Goal: Task Accomplishment & Management: Use online tool/utility

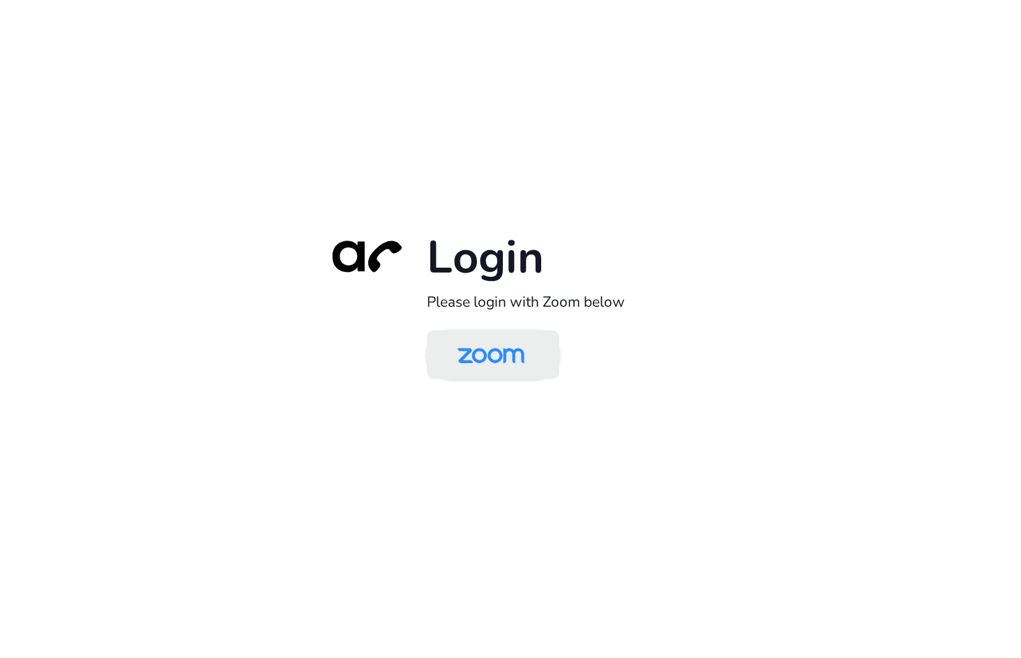
click at [483, 365] on img at bounding box center [491, 355] width 96 height 45
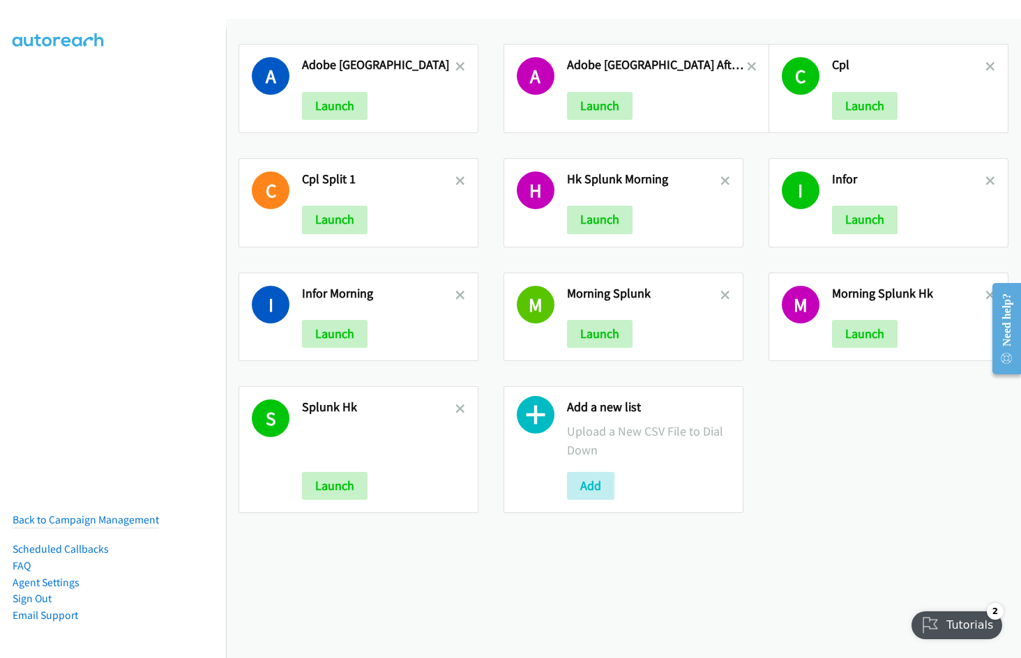
click at [451, 61] on h2 "Adobe India" at bounding box center [378, 65] width 153 height 16
click at [455, 63] on icon at bounding box center [460, 68] width 10 height 10
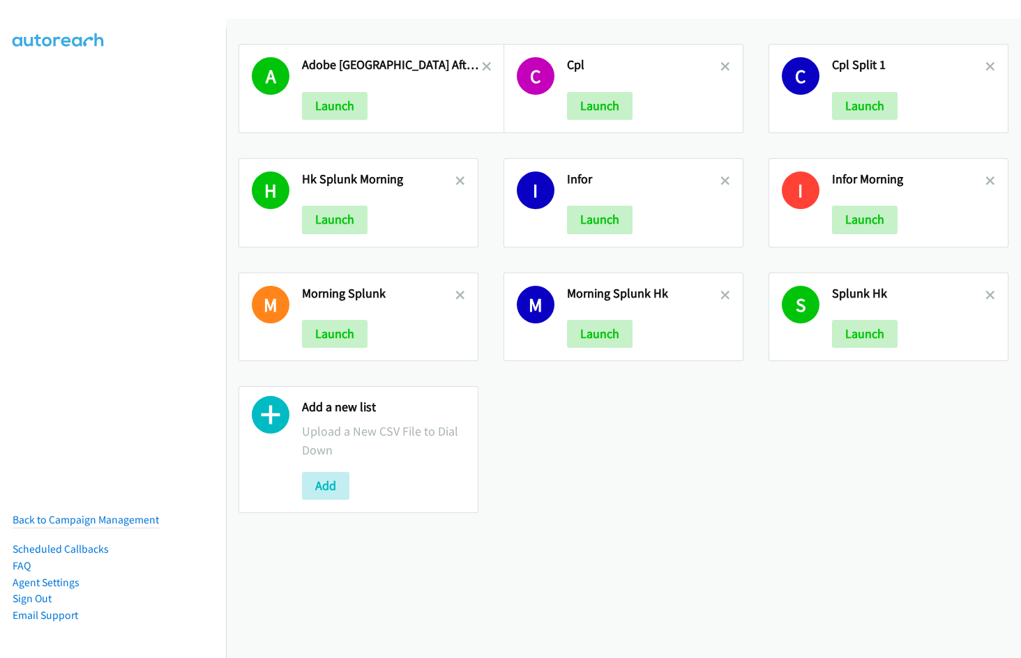
click at [482, 60] on link at bounding box center [487, 67] width 10 height 16
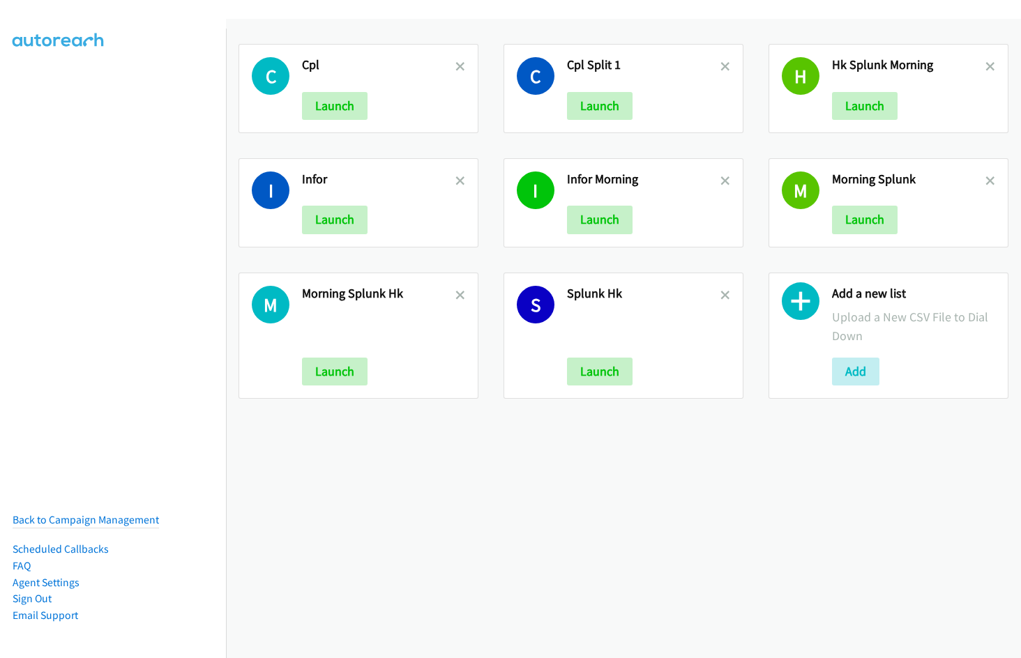
click at [457, 65] on icon at bounding box center [460, 68] width 10 height 10
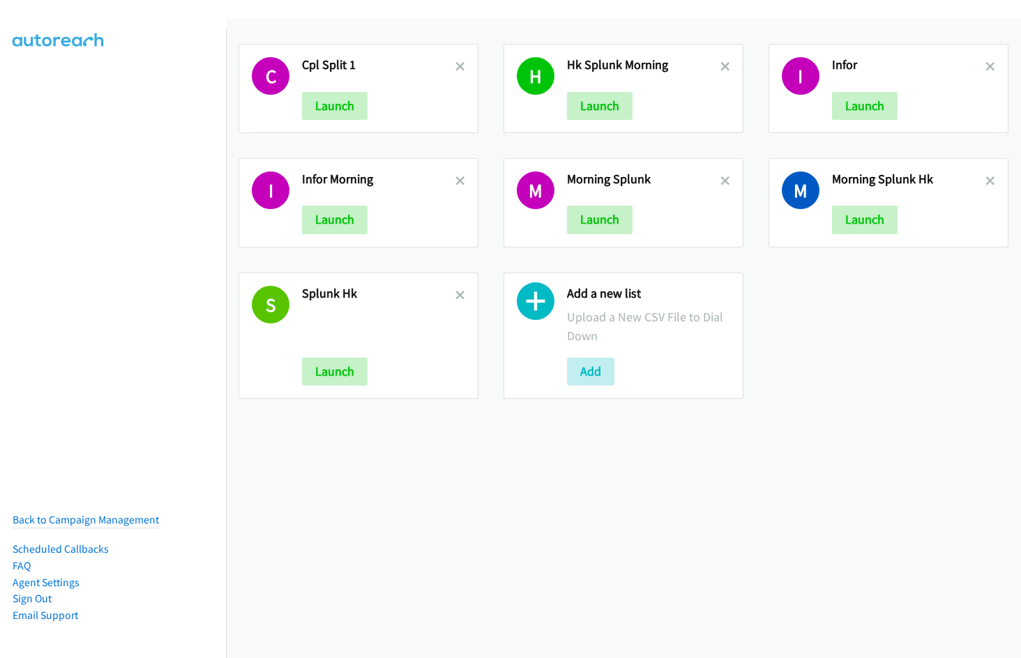
click at [457, 65] on icon at bounding box center [460, 68] width 10 height 10
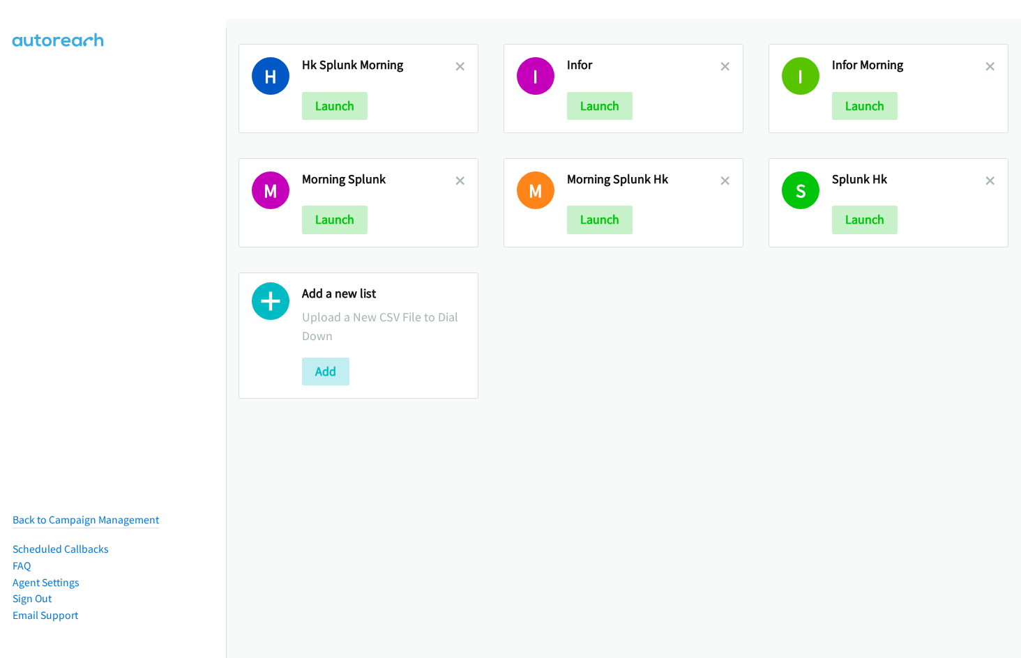
click at [457, 65] on icon at bounding box center [460, 68] width 10 height 10
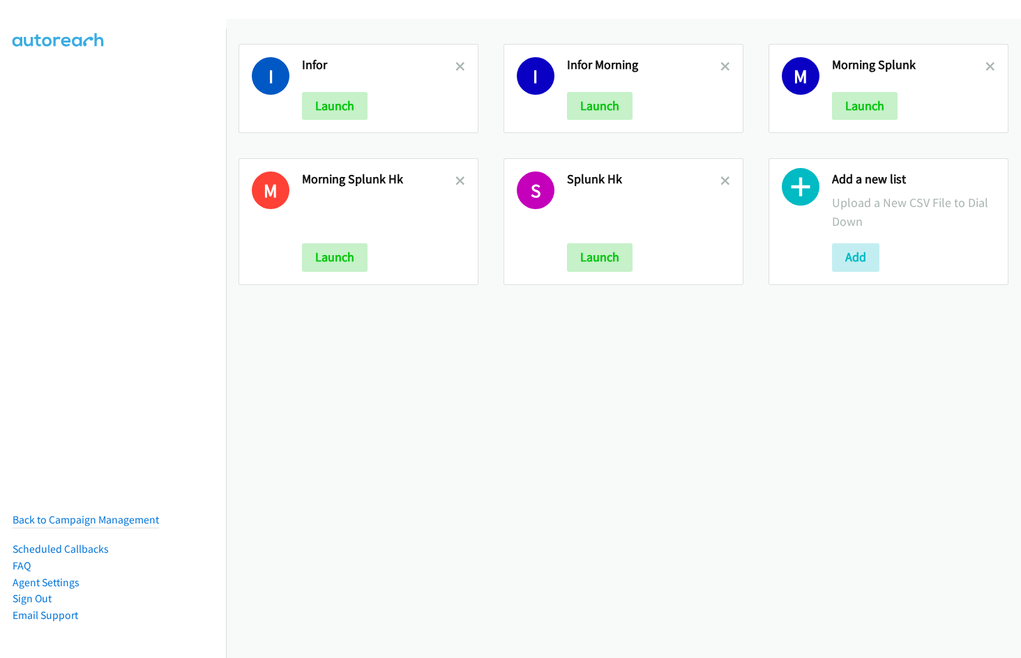
click at [457, 65] on icon at bounding box center [460, 68] width 10 height 10
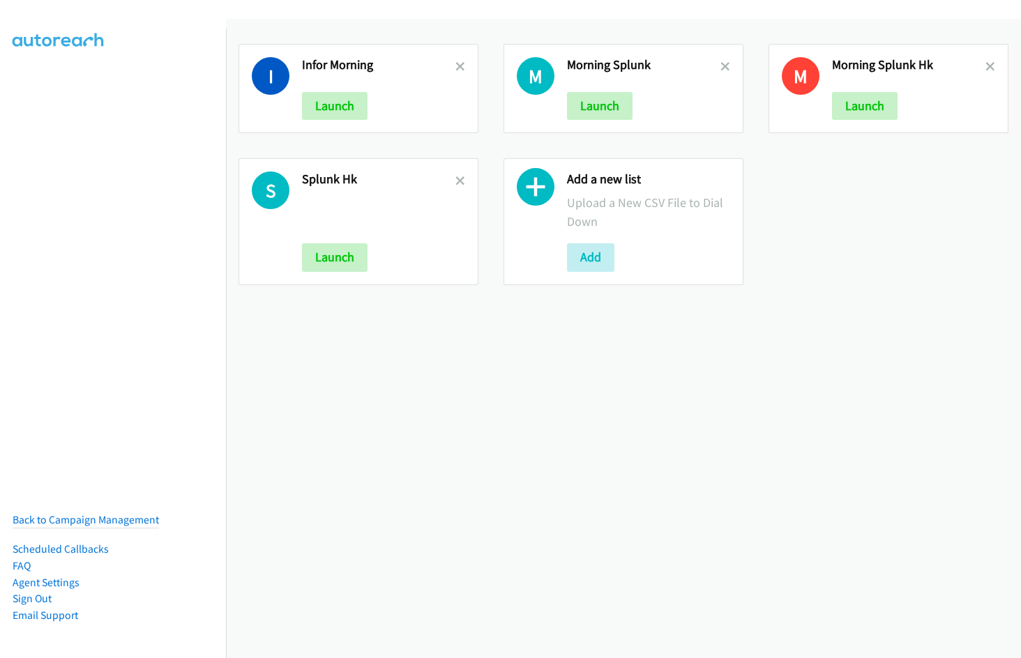
click at [457, 65] on icon at bounding box center [460, 68] width 10 height 10
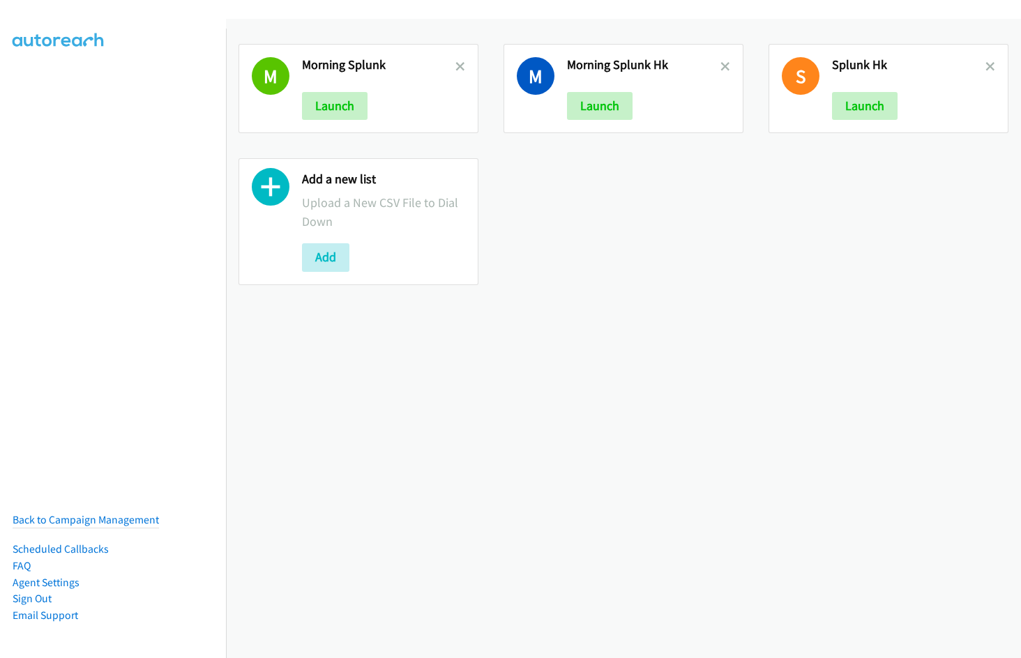
click at [457, 65] on icon at bounding box center [460, 68] width 10 height 10
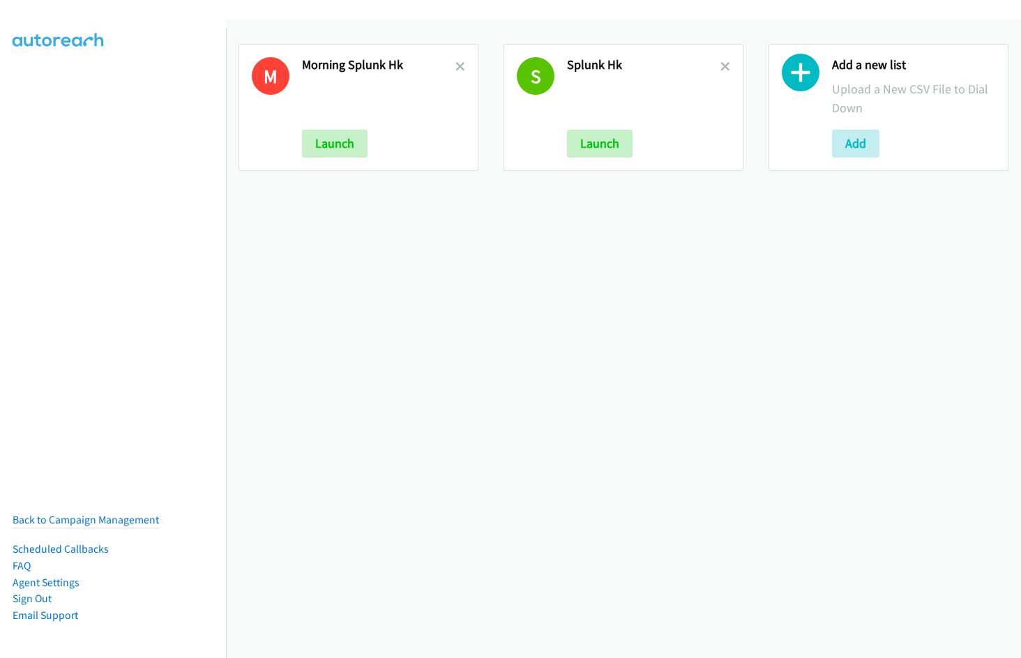
click at [457, 65] on icon at bounding box center [460, 68] width 10 height 10
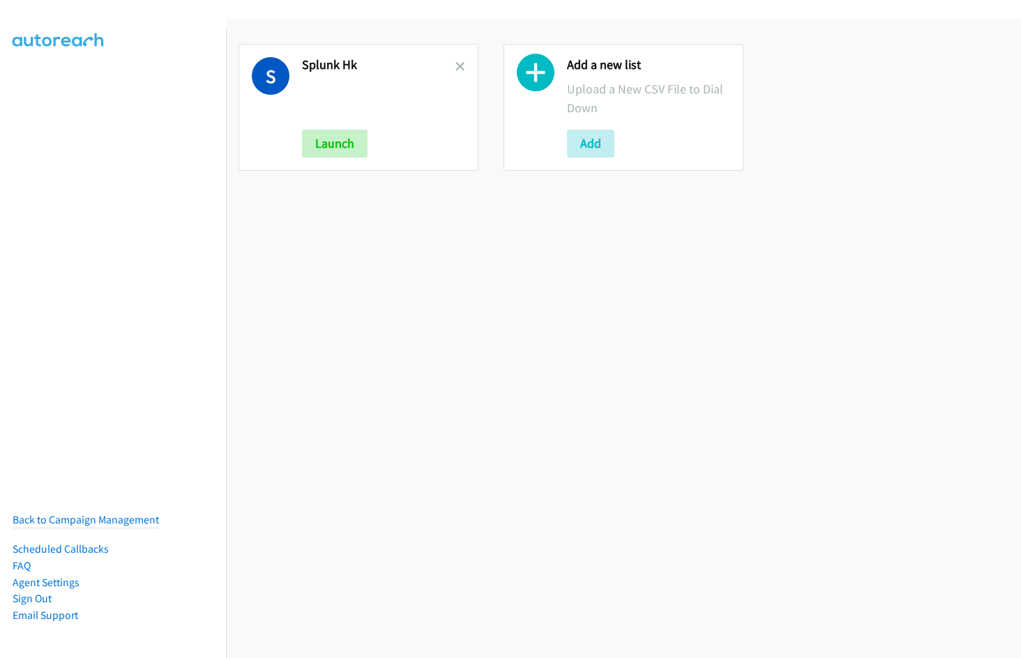
click at [457, 65] on icon at bounding box center [460, 68] width 10 height 10
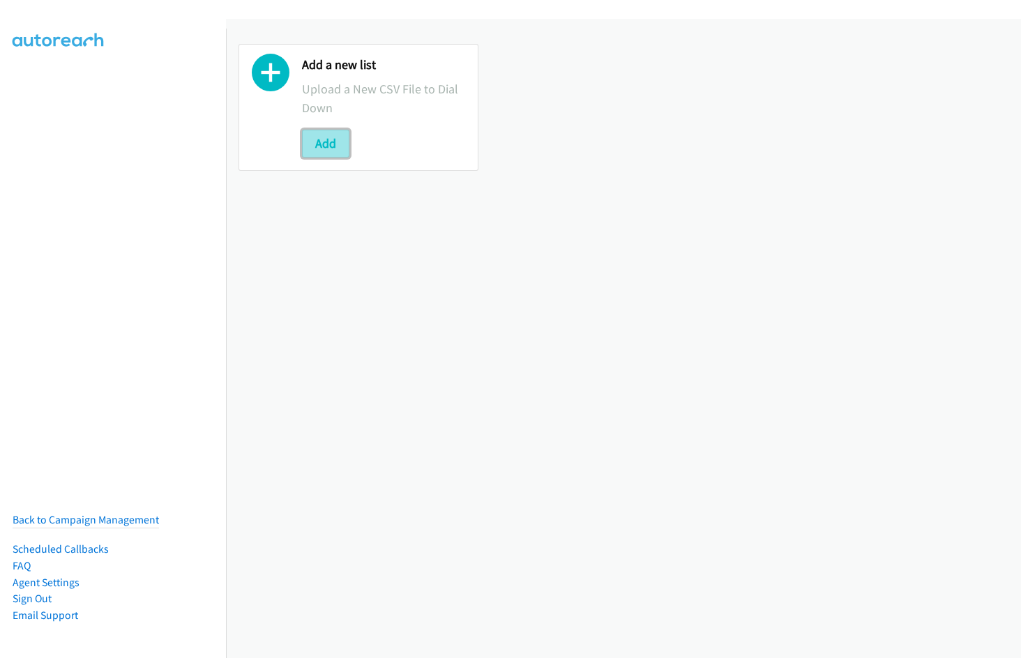
click at [326, 139] on button "Add" at bounding box center [325, 144] width 47 height 28
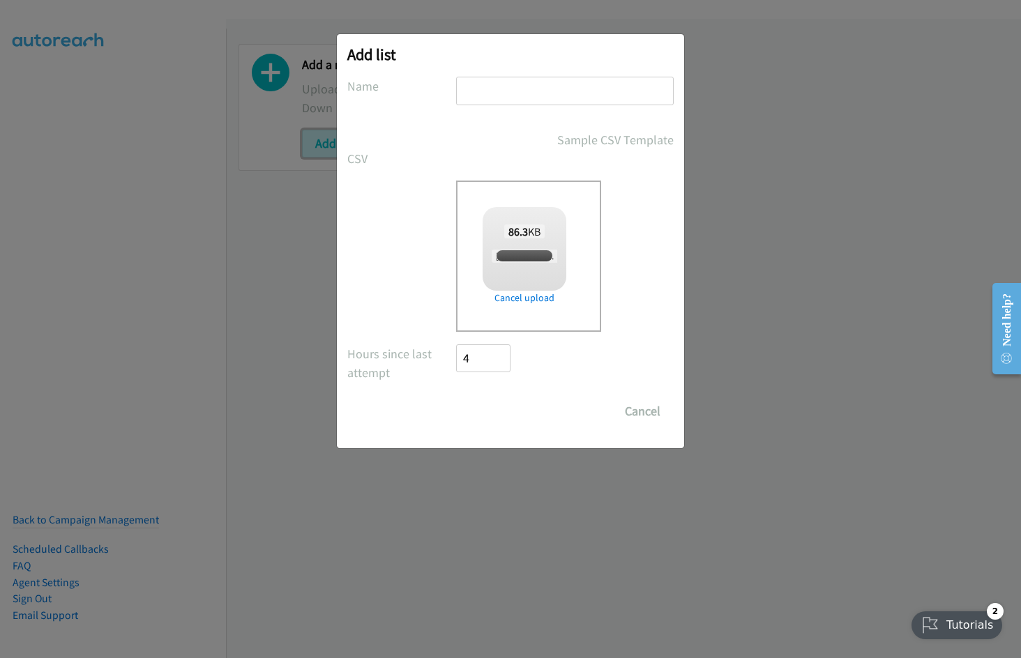
checkbox input "true"
click at [481, 98] on input "text" at bounding box center [565, 91] width 218 height 29
click at [539, 90] on input "Morning" at bounding box center [565, 91] width 218 height 29
type input "Morning Infor"
click at [498, 418] on input "Save List" at bounding box center [492, 411] width 73 height 28
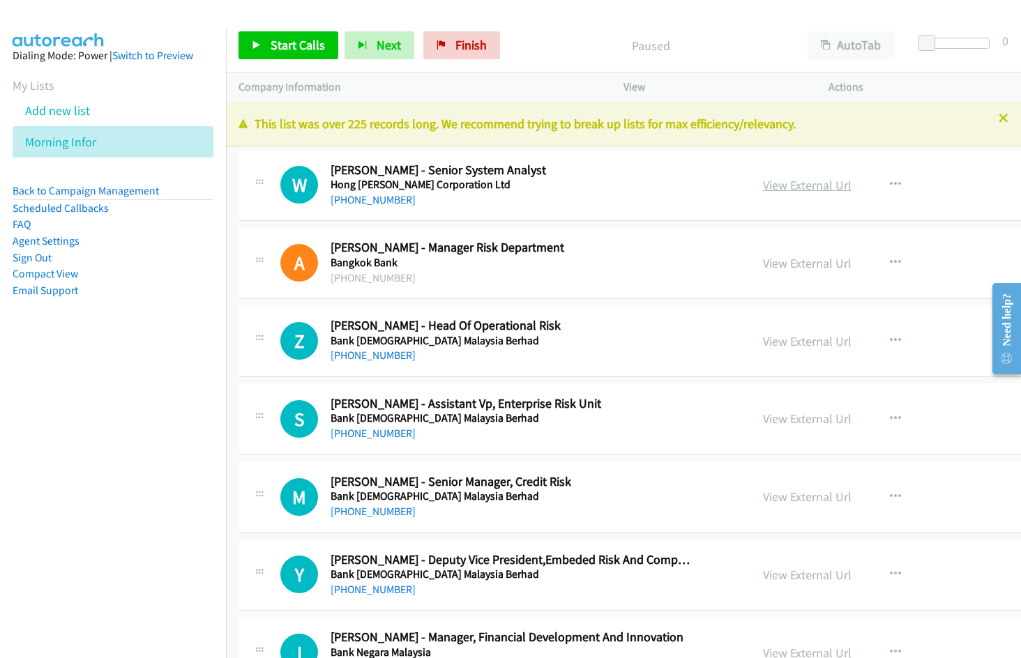
click at [802, 187] on link "View External Url" at bounding box center [807, 185] width 89 height 16
click at [144, 335] on aside "Dialing Mode: Power | Switch to Preview My Lists Add new list Morning Infor Bac…" at bounding box center [113, 195] width 226 height 333
click at [299, 44] on span "Start Calls" at bounding box center [298, 45] width 54 height 16
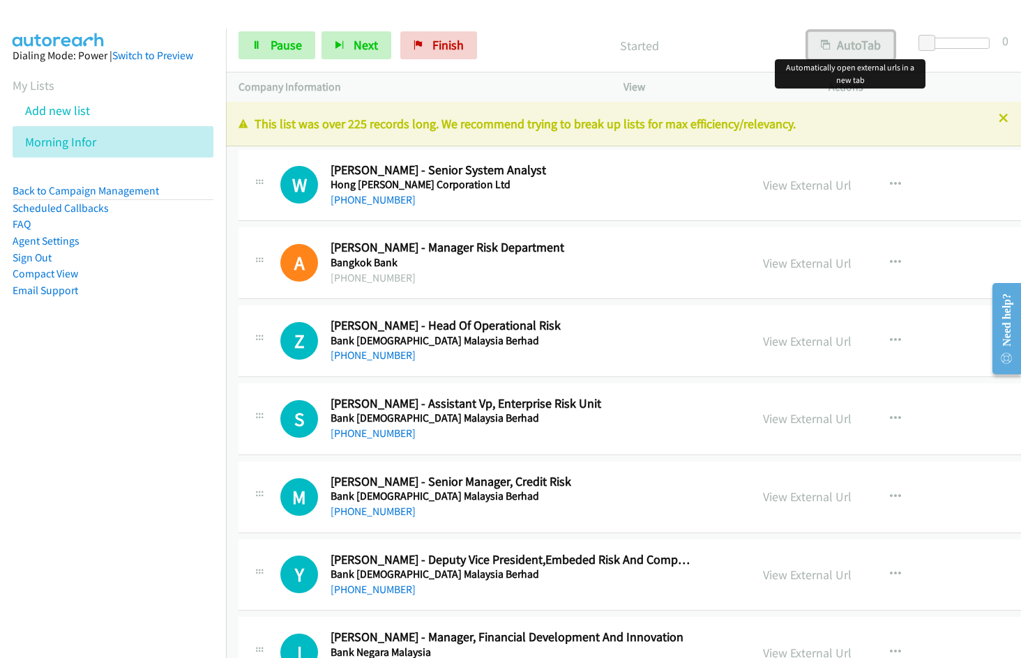
click at [830, 42] on button "AutoTab" at bounding box center [850, 45] width 86 height 28
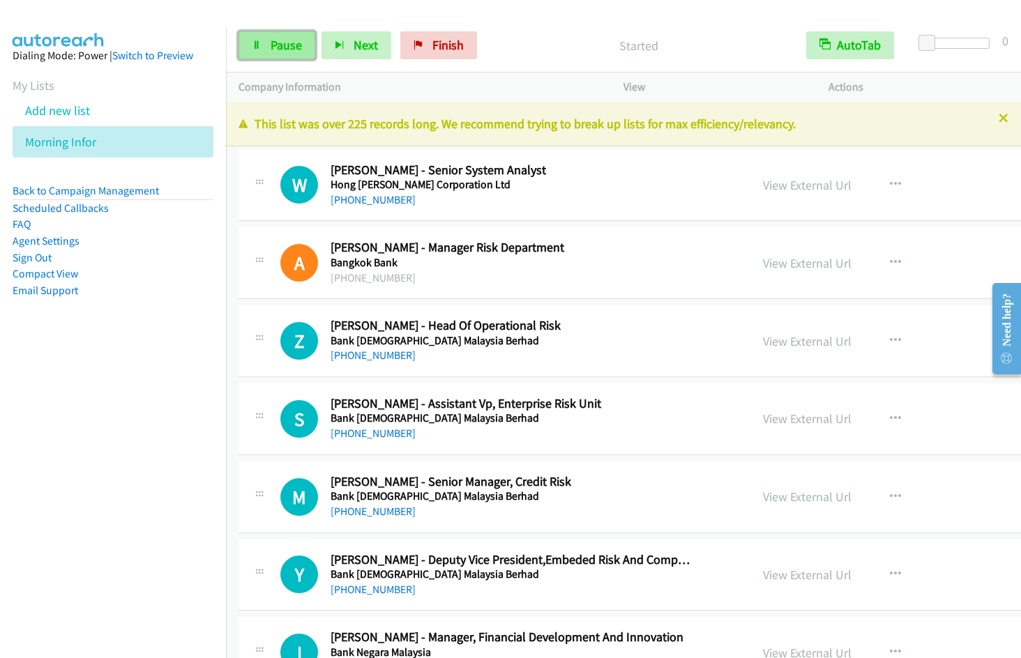
drag, startPoint x: 274, startPoint y: 51, endPoint x: 296, endPoint y: 49, distance: 21.7
click at [274, 51] on span "Pause" at bounding box center [286, 45] width 31 height 16
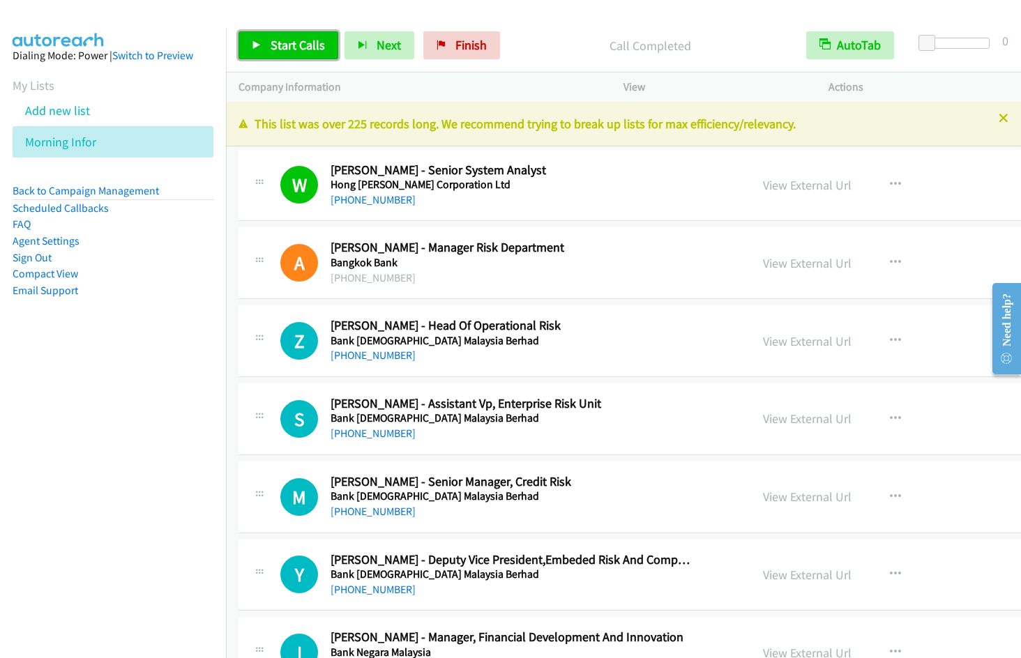
click at [304, 40] on span "Start Calls" at bounding box center [298, 45] width 54 height 16
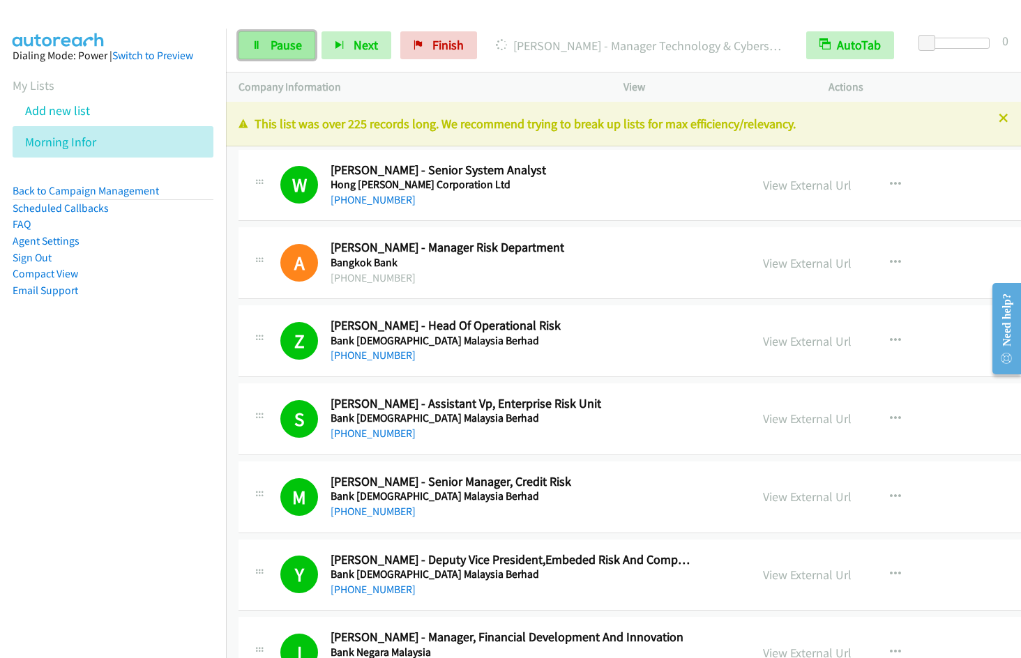
click at [289, 42] on span "Pause" at bounding box center [286, 45] width 31 height 16
click at [275, 43] on span "Start Calls" at bounding box center [298, 45] width 54 height 16
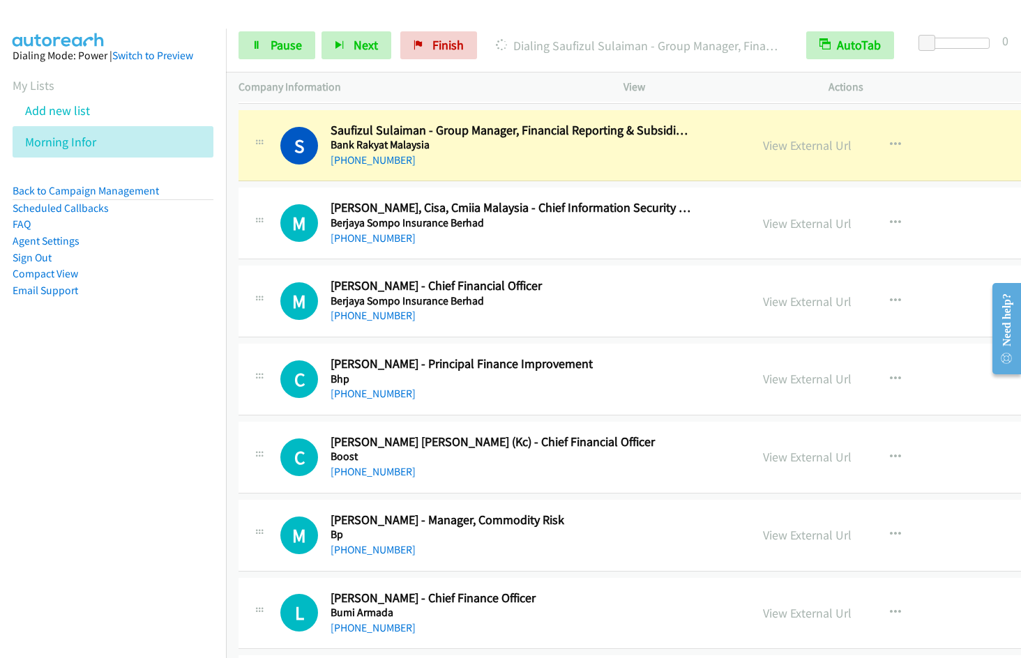
scroll to position [805, 0]
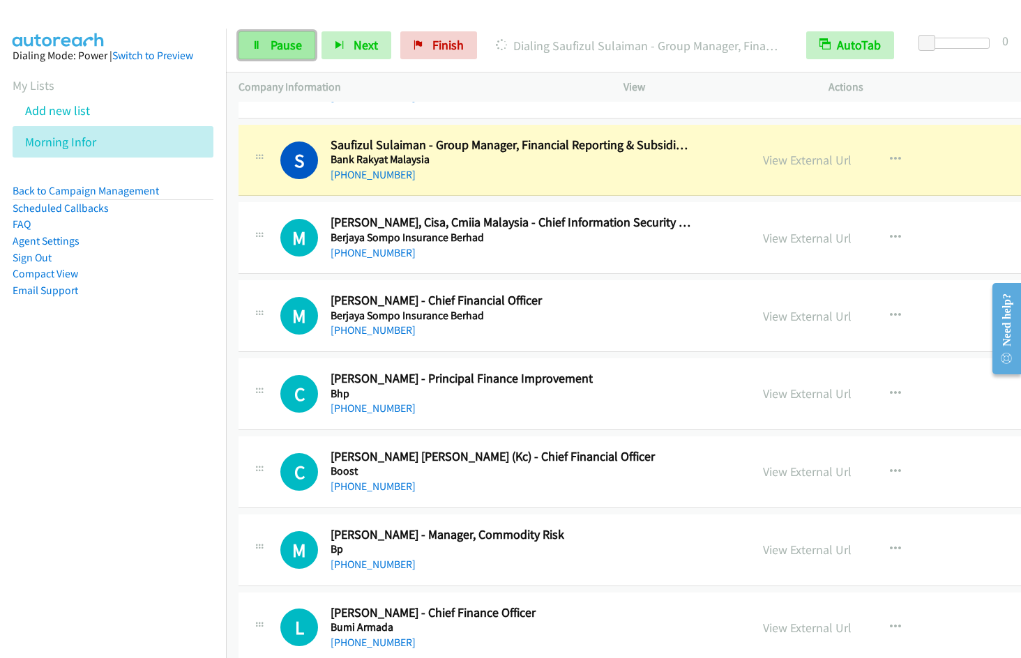
drag, startPoint x: 279, startPoint y: 52, endPoint x: 290, endPoint y: 47, distance: 11.9
click at [279, 50] on span "Pause" at bounding box center [286, 45] width 31 height 16
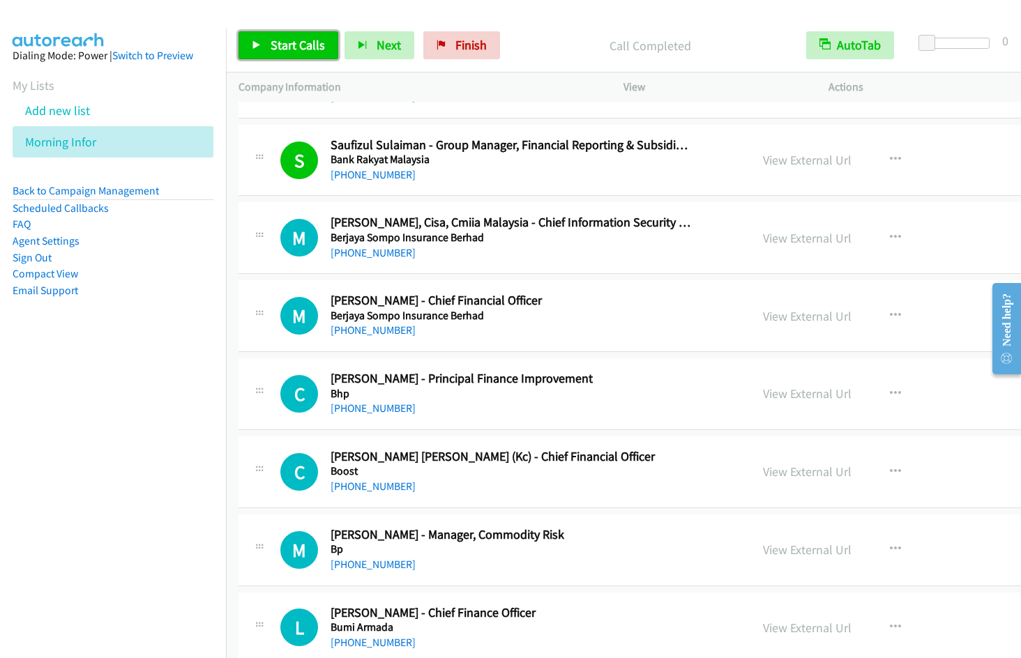
drag, startPoint x: 289, startPoint y: 53, endPoint x: 296, endPoint y: 54, distance: 7.0
click at [289, 53] on link "Start Calls" at bounding box center [288, 45] width 100 height 28
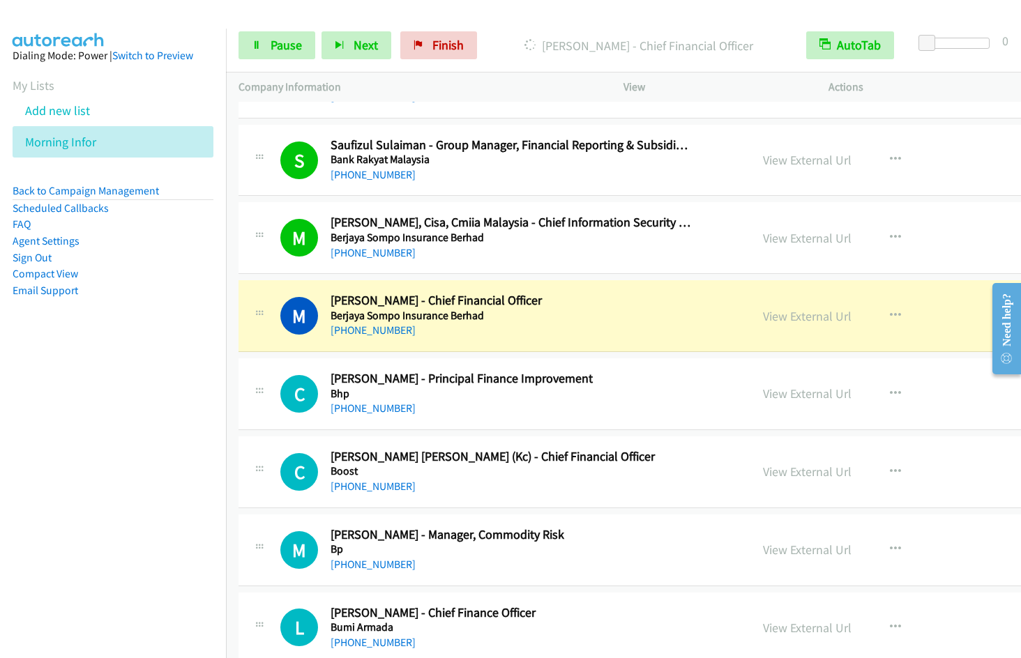
drag, startPoint x: 105, startPoint y: 358, endPoint x: 107, endPoint y: 372, distance: 14.1
click at [107, 372] on nav "Dialing Mode: Power | Switch to Preview My Lists Add new list Morning Infor Bac…" at bounding box center [113, 358] width 227 height 658
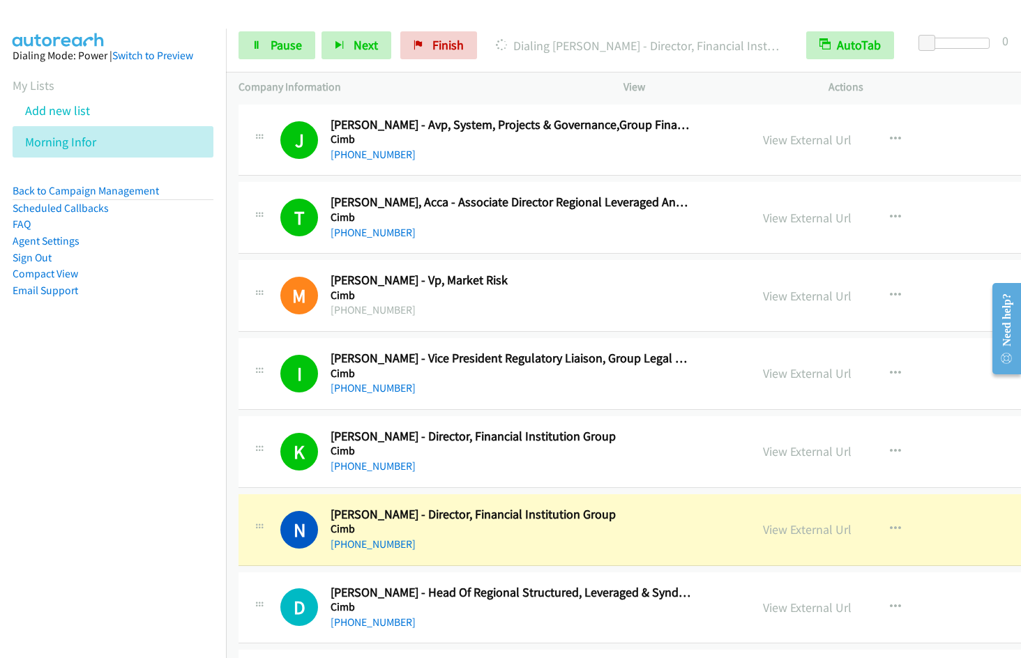
scroll to position [2550, 0]
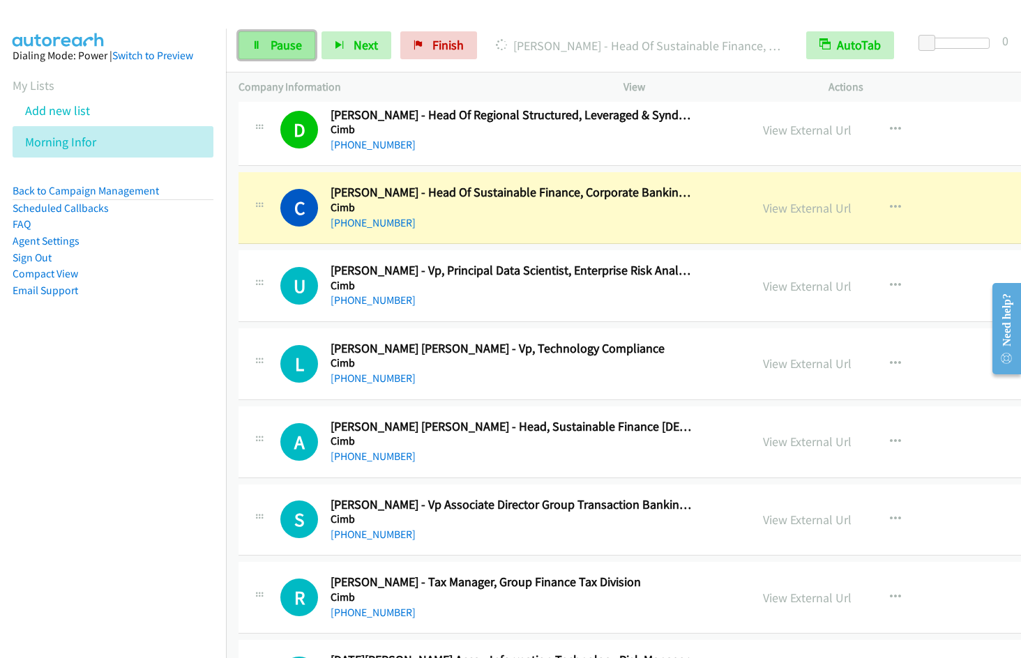
click at [261, 51] on link "Pause" at bounding box center [276, 45] width 77 height 28
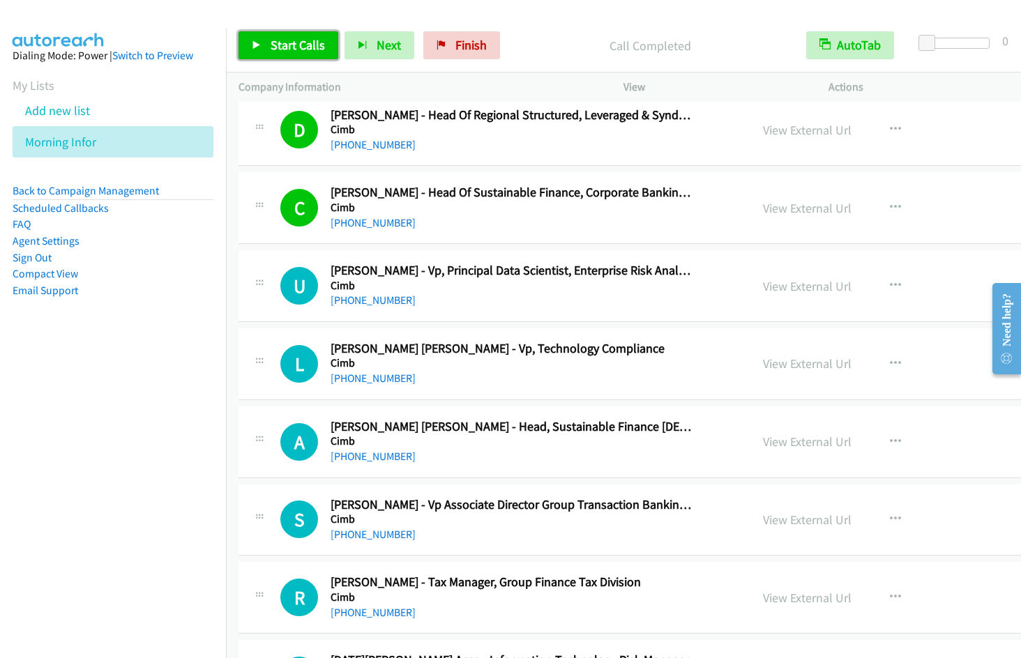
click at [289, 50] on span "Start Calls" at bounding box center [298, 45] width 54 height 16
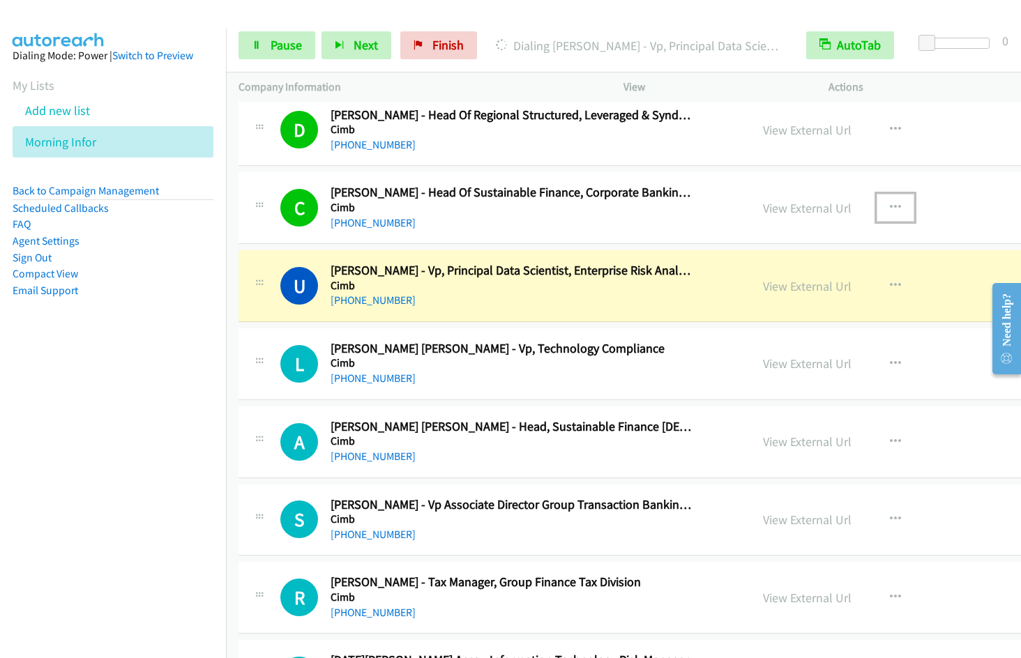
click at [895, 206] on icon "button" at bounding box center [895, 207] width 11 height 11
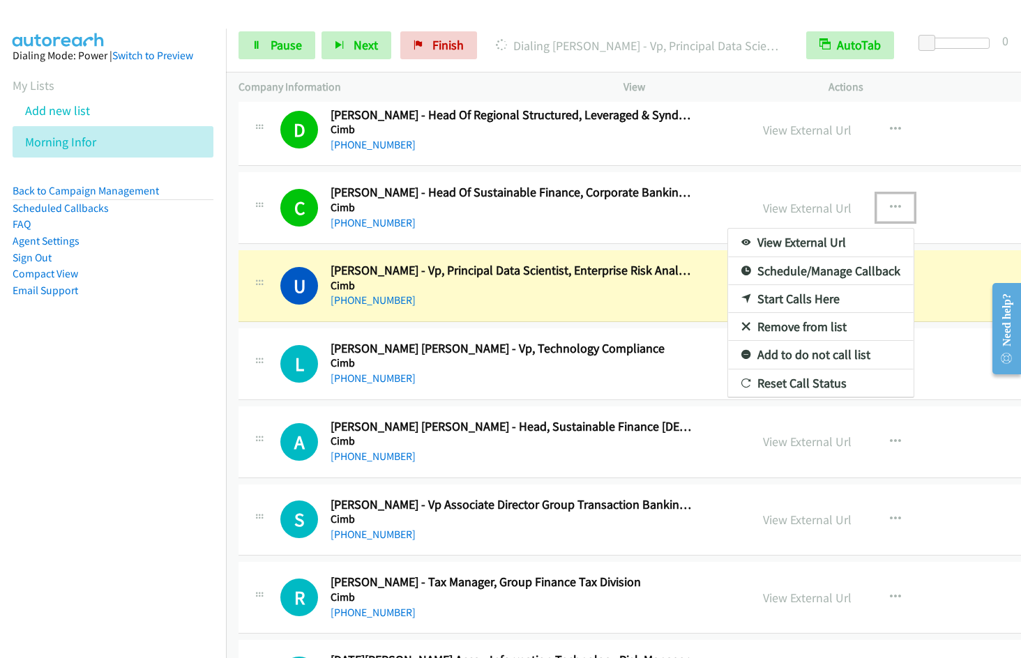
click at [789, 330] on link "Remove from list" at bounding box center [820, 327] width 185 height 28
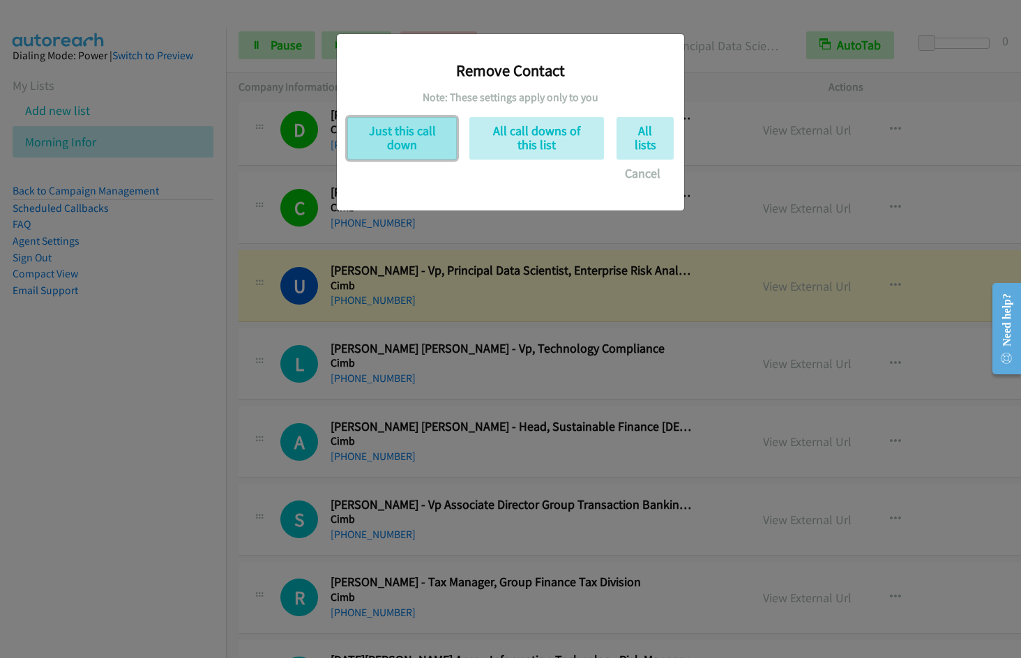
click at [402, 146] on button "Just this call down" at bounding box center [401, 138] width 109 height 43
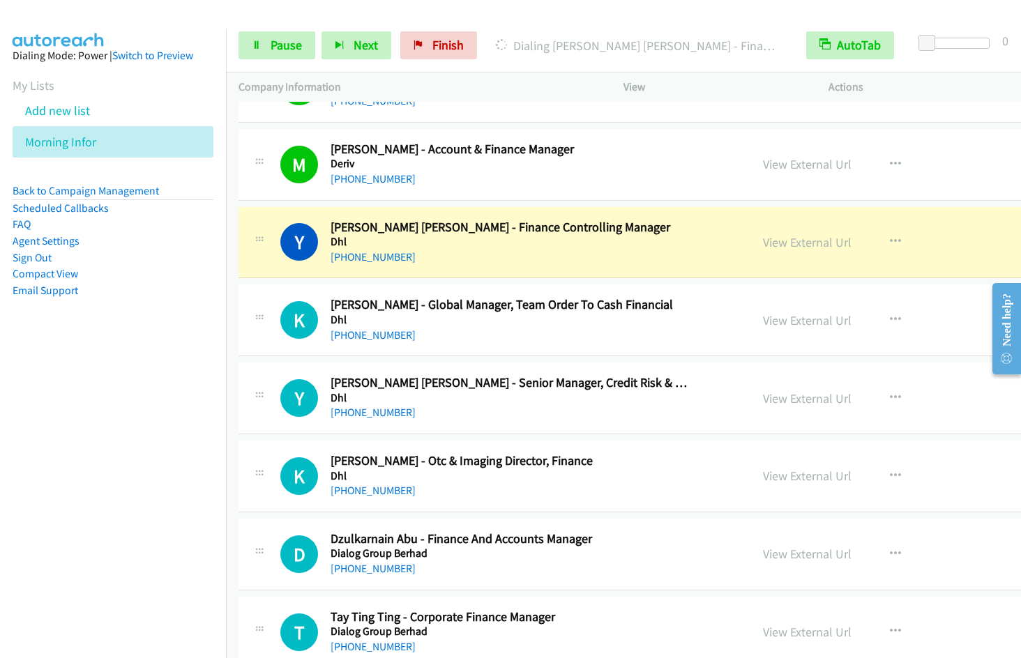
scroll to position [4186, 0]
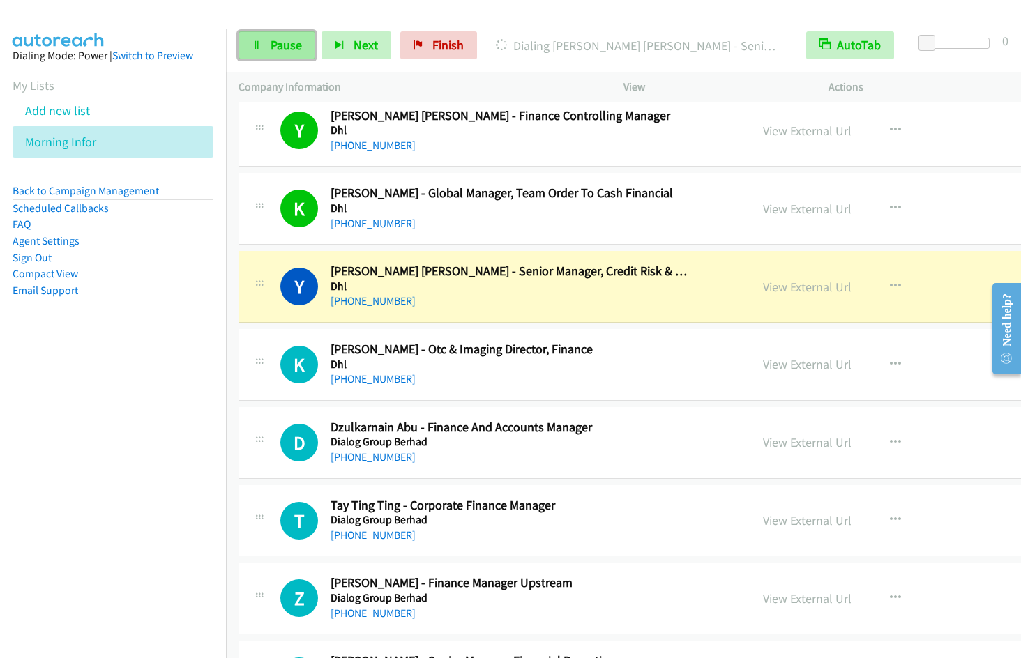
click at [288, 45] on span "Pause" at bounding box center [286, 45] width 31 height 16
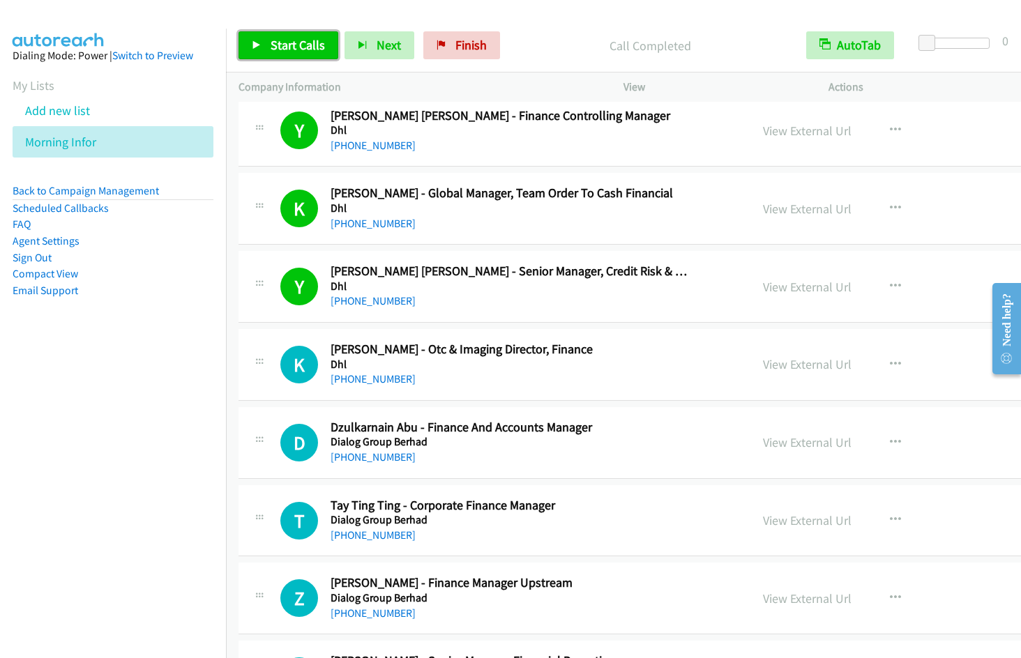
click at [272, 43] on span "Start Calls" at bounding box center [298, 45] width 54 height 16
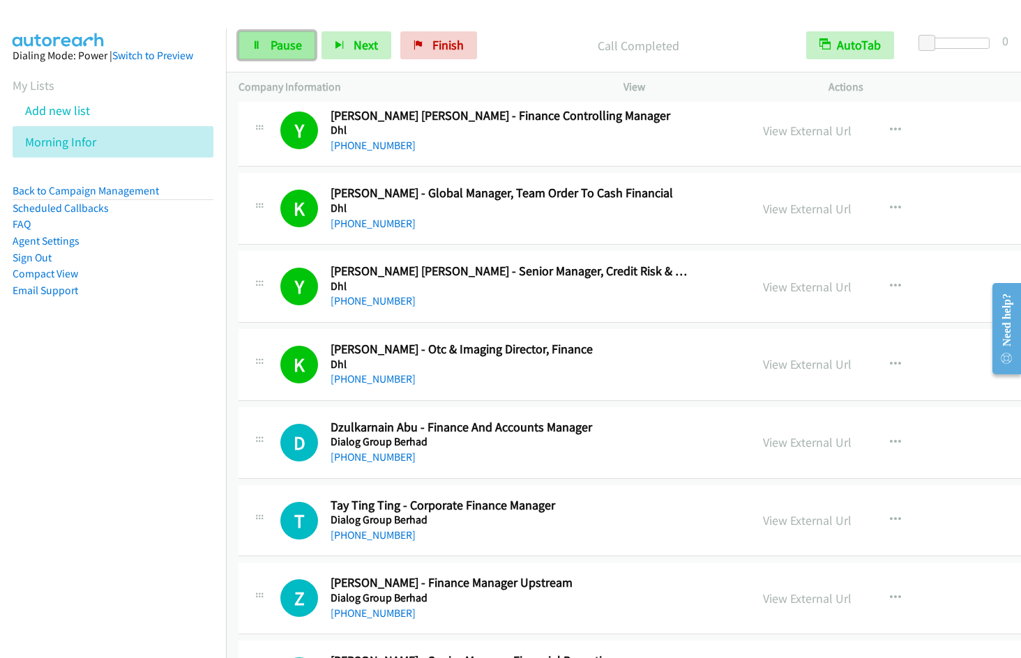
drag, startPoint x: 286, startPoint y: 49, endPoint x: 293, endPoint y: 47, distance: 7.1
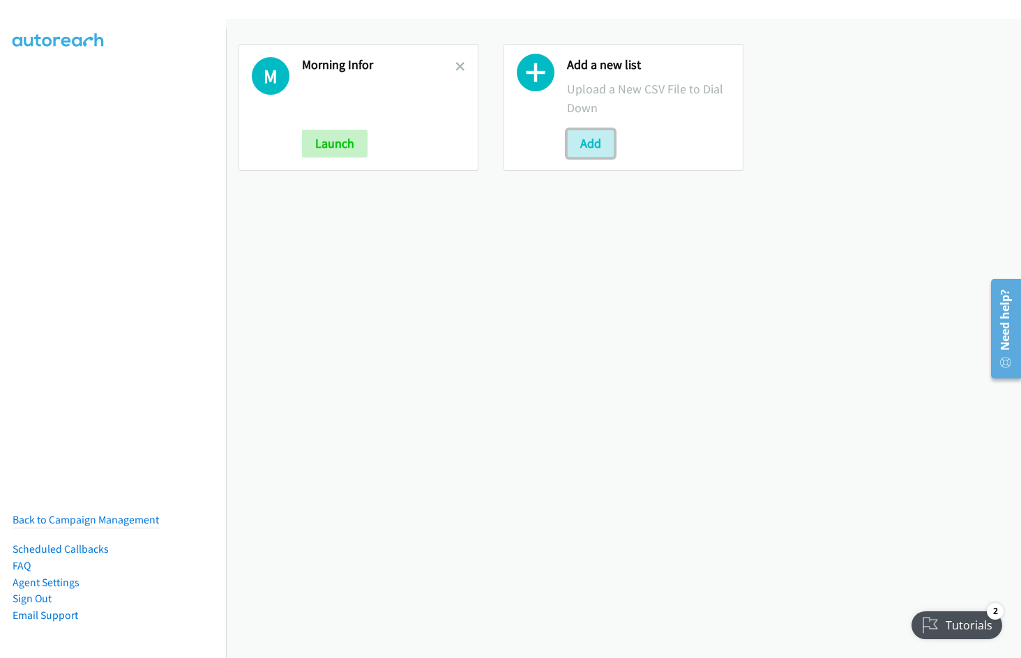
drag, startPoint x: 580, startPoint y: 143, endPoint x: 964, endPoint y: 296, distance: 413.4
click at [580, 144] on button "Add" at bounding box center [590, 144] width 47 height 28
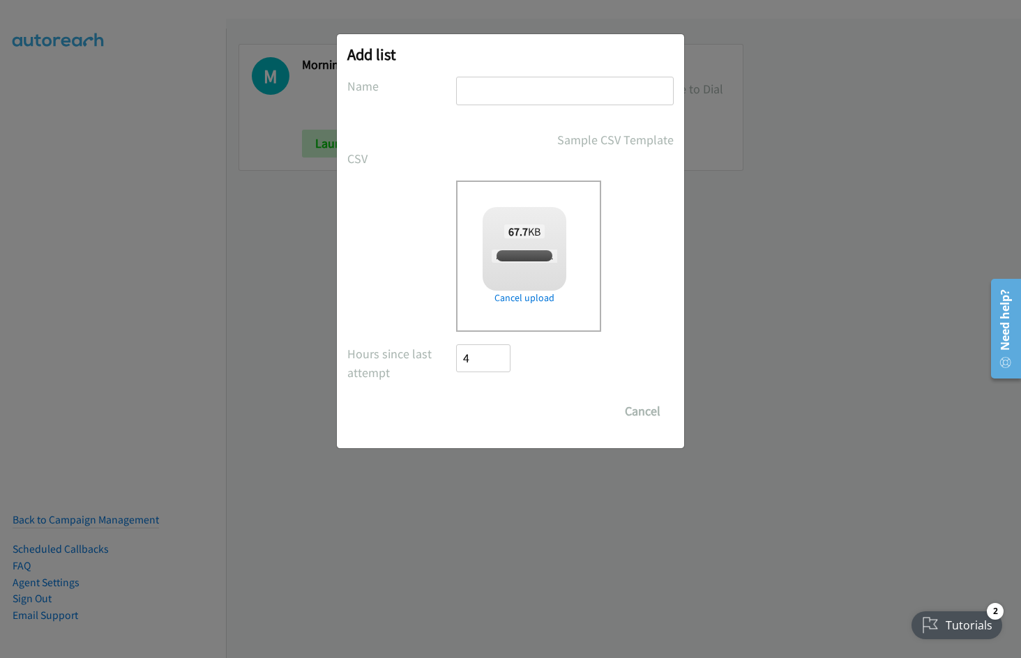
click at [481, 91] on input "text" at bounding box center [565, 91] width 218 height 29
checkbox input "true"
type input "Fujitsu"
click at [456, 397] on input "Save List" at bounding box center [492, 411] width 73 height 28
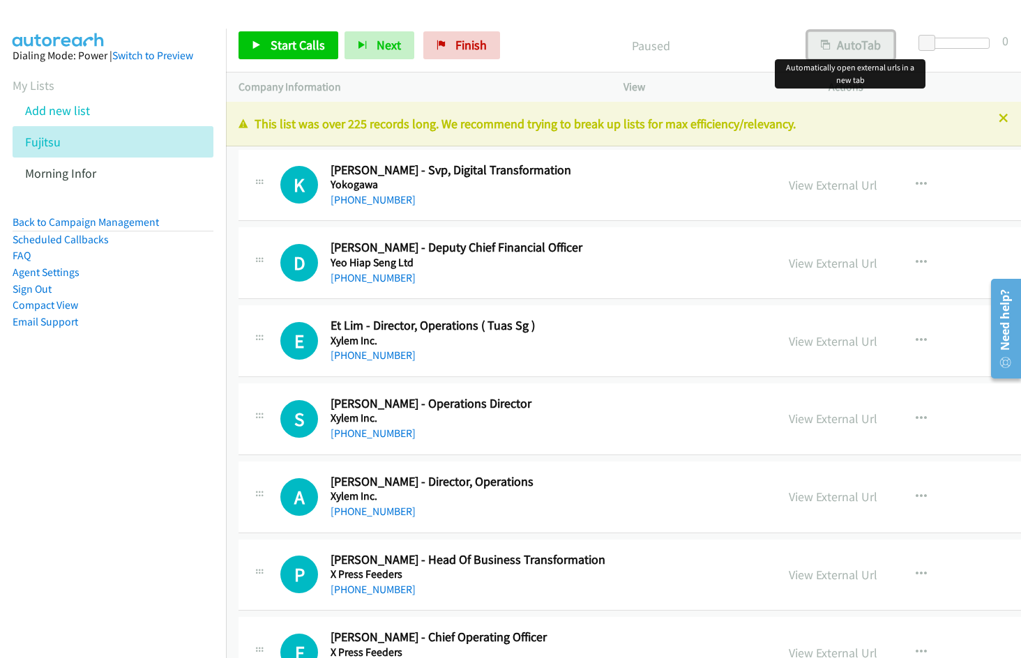
click at [876, 48] on button "AutoTab" at bounding box center [850, 45] width 86 height 28
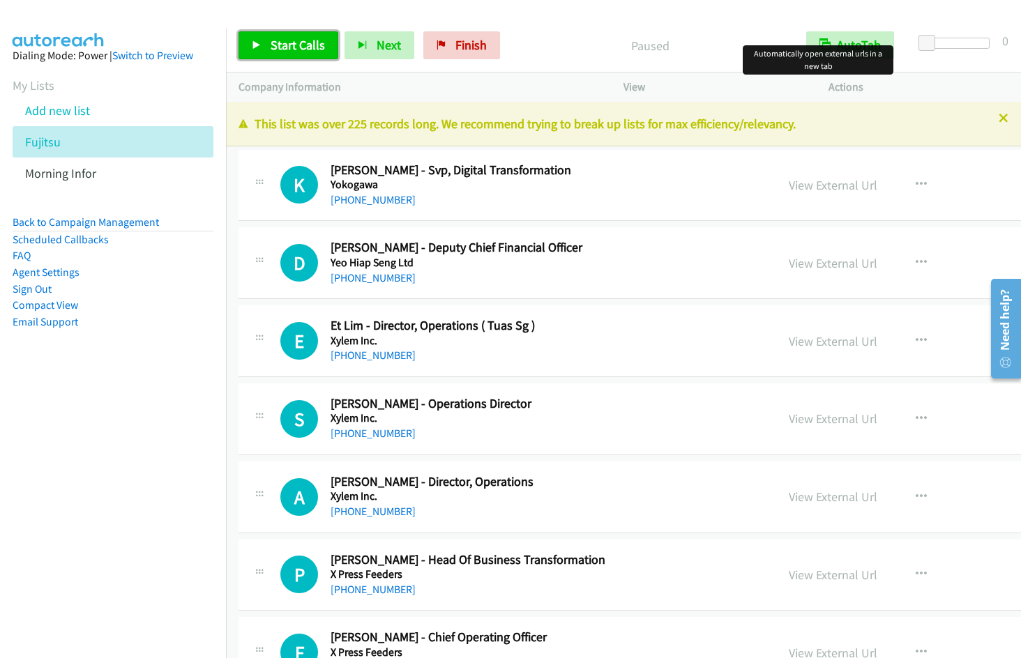
click at [302, 47] on span "Start Calls" at bounding box center [298, 45] width 54 height 16
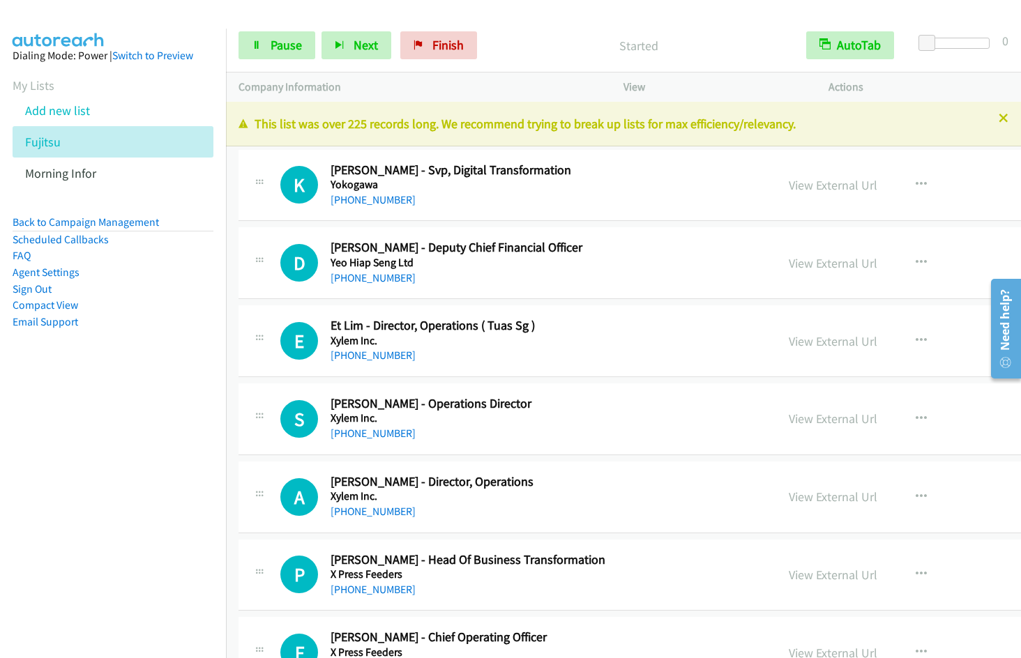
drag, startPoint x: 296, startPoint y: 53, endPoint x: 365, endPoint y: 14, distance: 79.9
click at [296, 53] on link "Pause" at bounding box center [276, 45] width 77 height 28
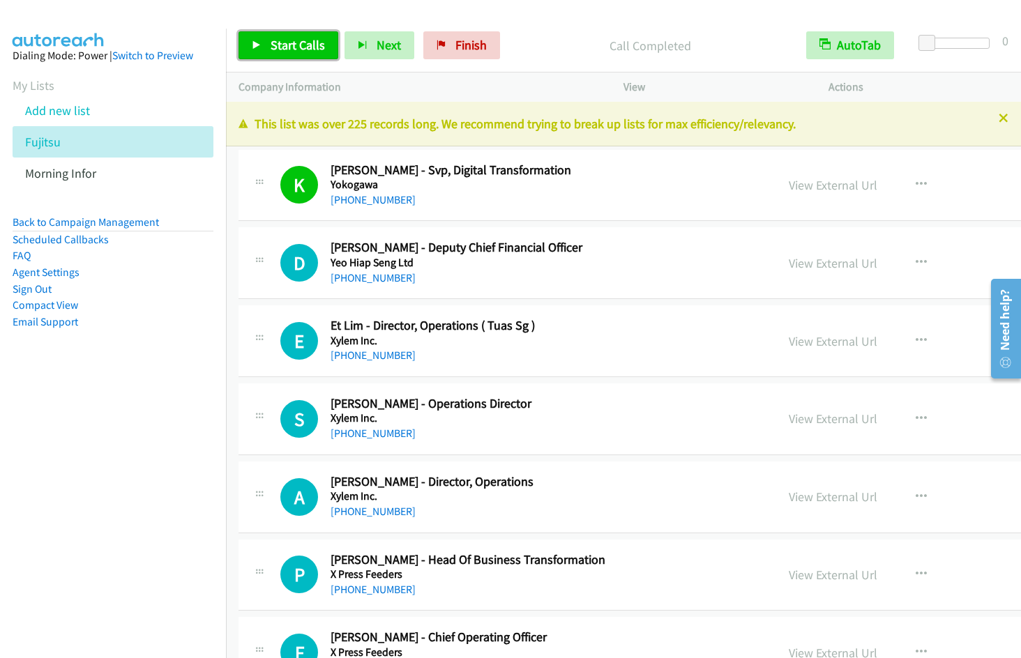
click at [266, 44] on link "Start Calls" at bounding box center [288, 45] width 100 height 28
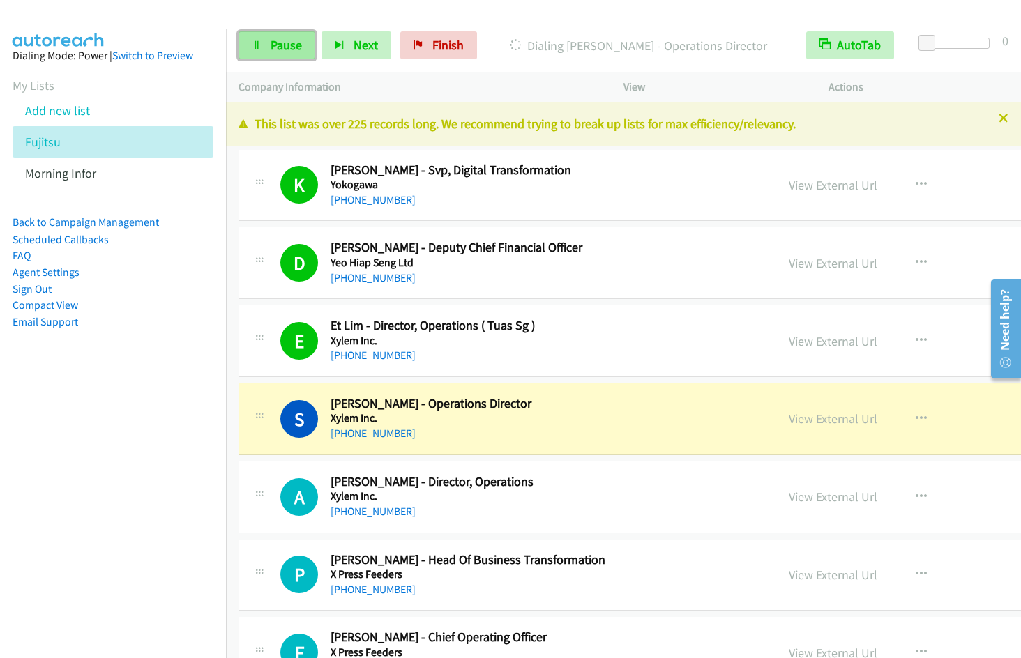
click at [274, 52] on span "Pause" at bounding box center [286, 45] width 31 height 16
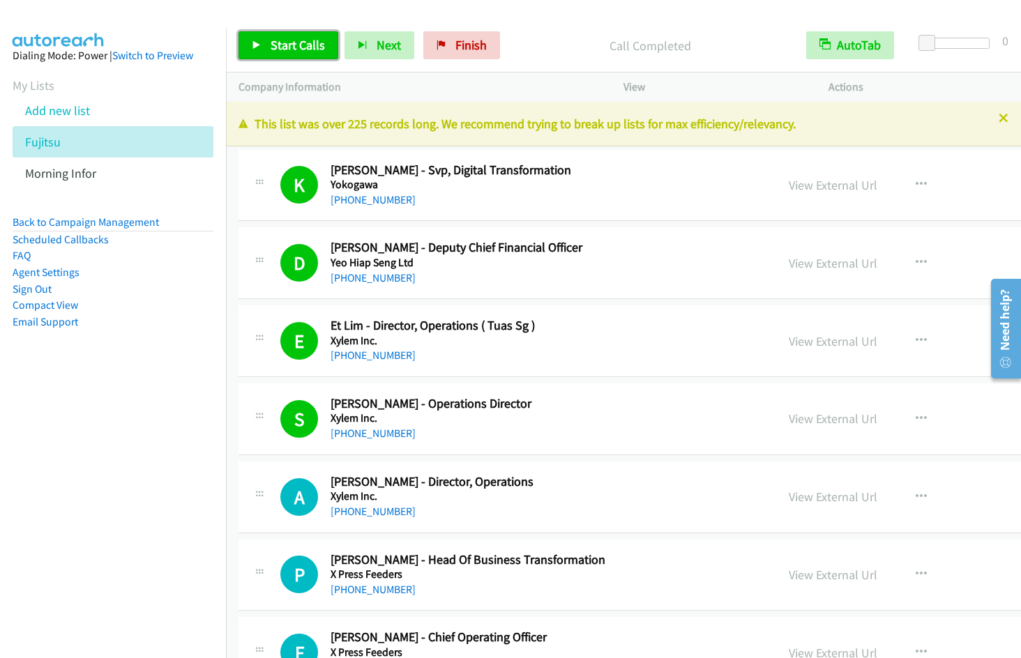
click at [294, 56] on link "Start Calls" at bounding box center [288, 45] width 100 height 28
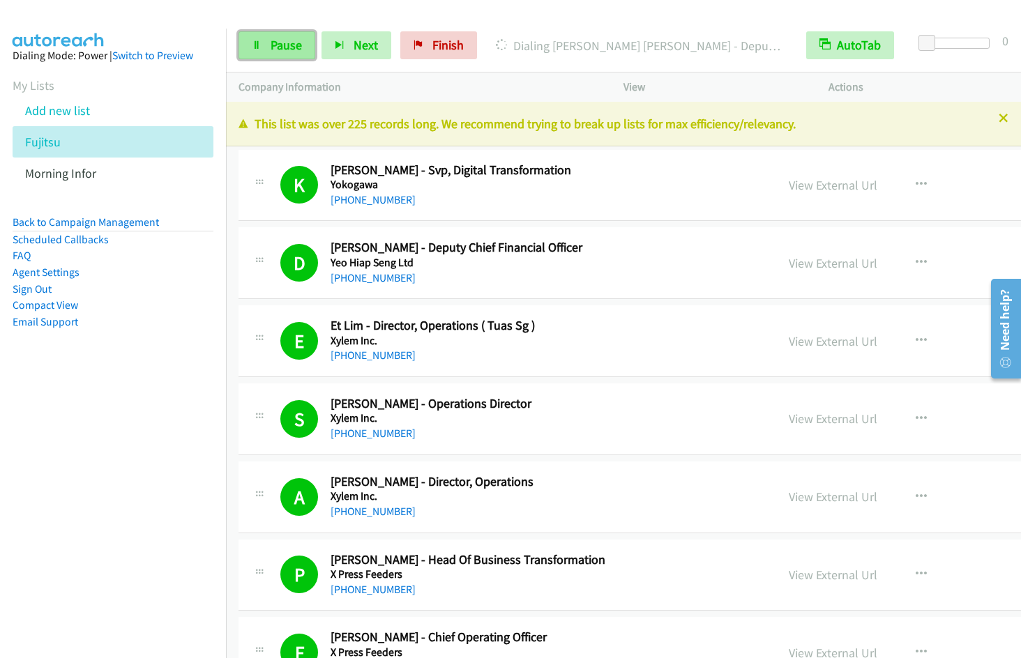
click at [282, 45] on span "Pause" at bounding box center [286, 45] width 31 height 16
click at [282, 45] on div "Start Calls Pause Next Finish" at bounding box center [372, 45] width 268 height 28
click at [304, 47] on span "Start Calls" at bounding box center [298, 45] width 54 height 16
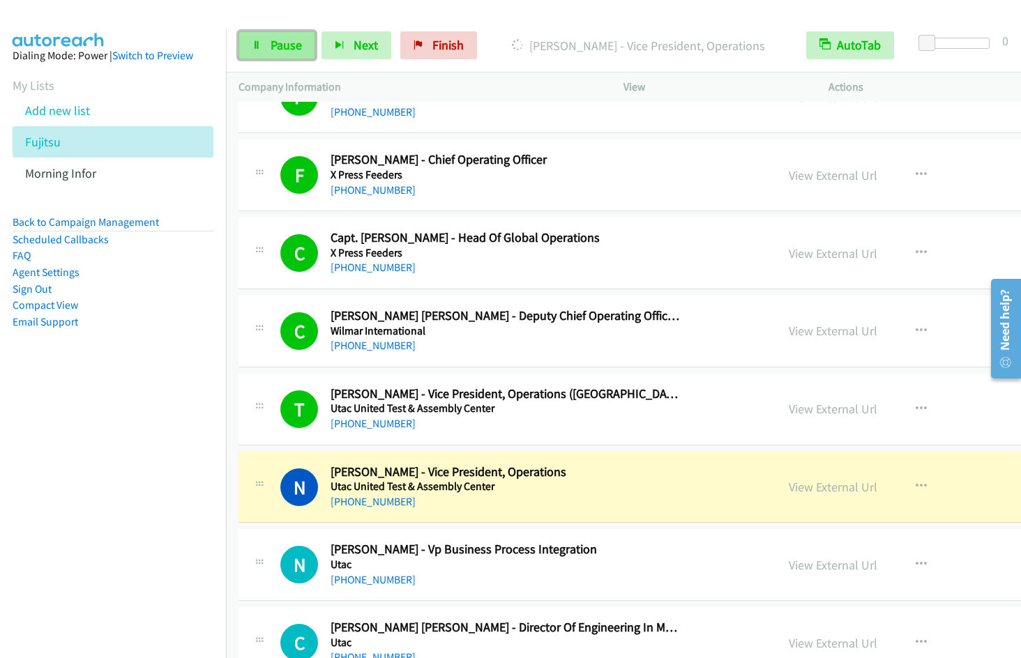
click at [287, 54] on link "Pause" at bounding box center [276, 45] width 77 height 28
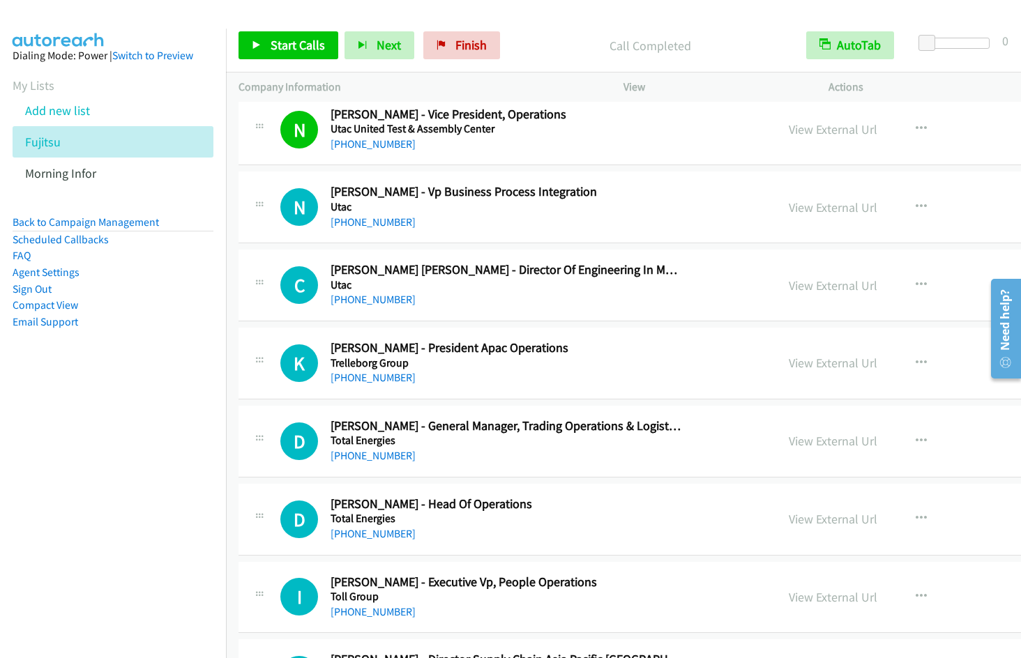
scroll to position [871, 0]
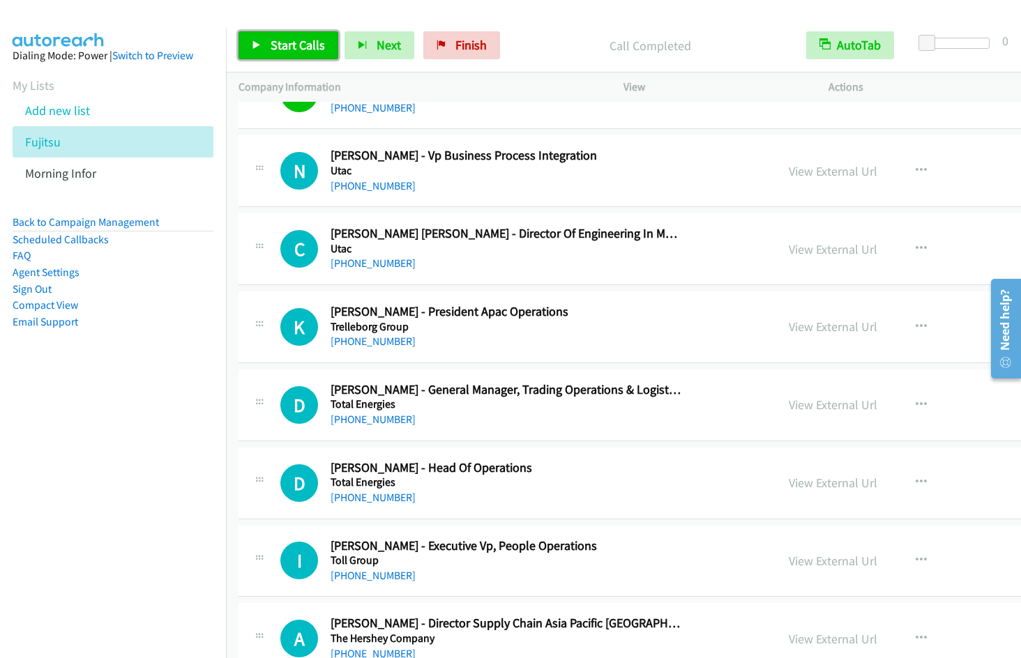
drag, startPoint x: 296, startPoint y: 39, endPoint x: 328, endPoint y: 57, distance: 36.2
click at [296, 39] on span "Start Calls" at bounding box center [298, 45] width 54 height 16
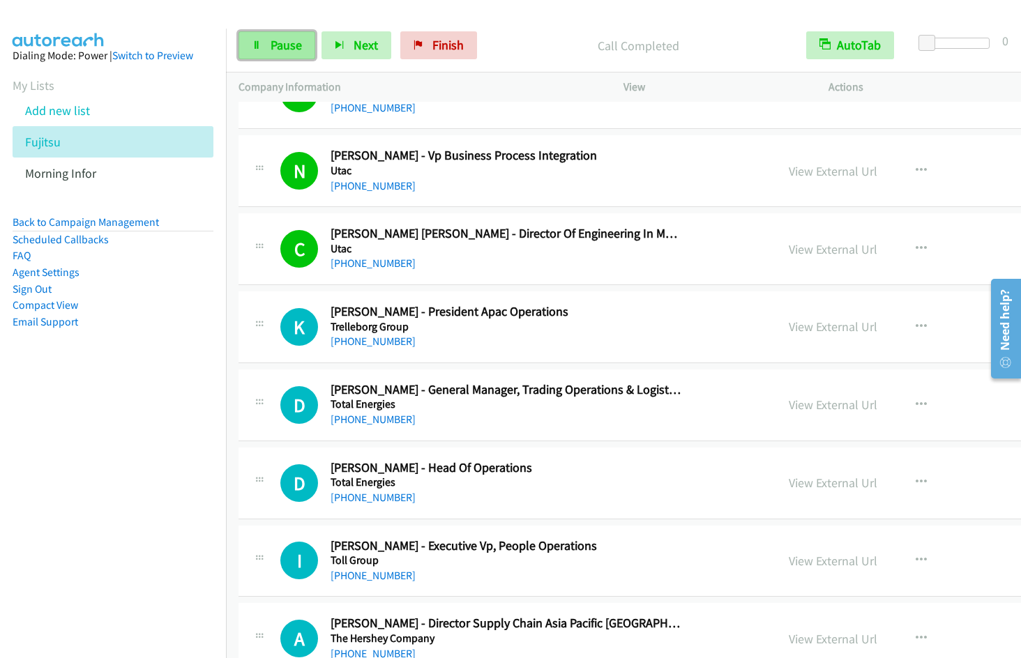
drag, startPoint x: 286, startPoint y: 43, endPoint x: 298, endPoint y: 46, distance: 12.4
click at [284, 43] on span "Pause" at bounding box center [286, 45] width 31 height 16
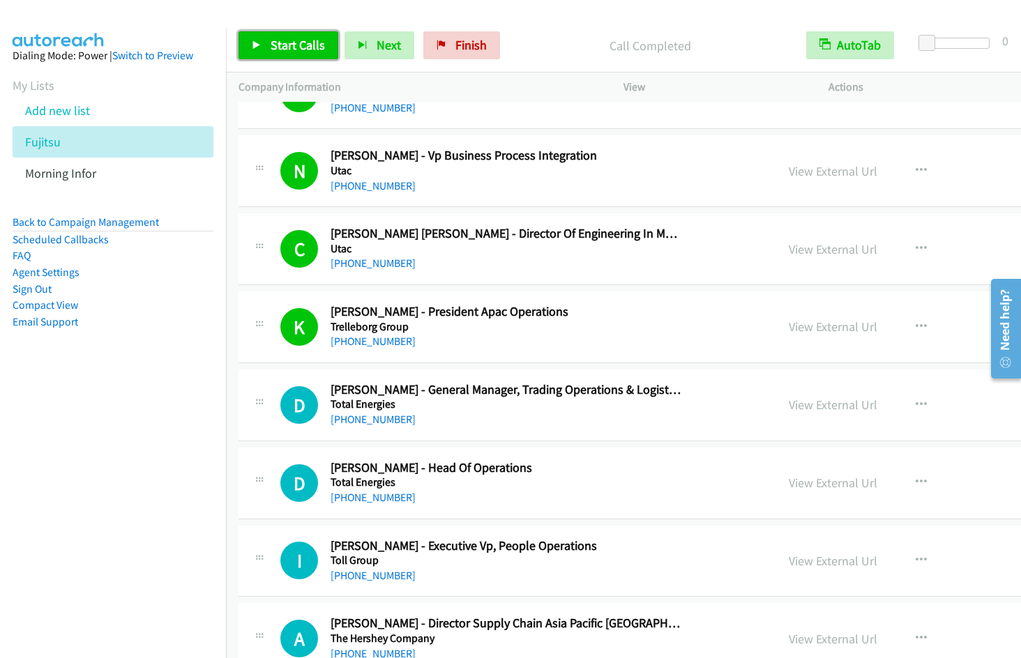
click at [276, 40] on span "Start Calls" at bounding box center [298, 45] width 54 height 16
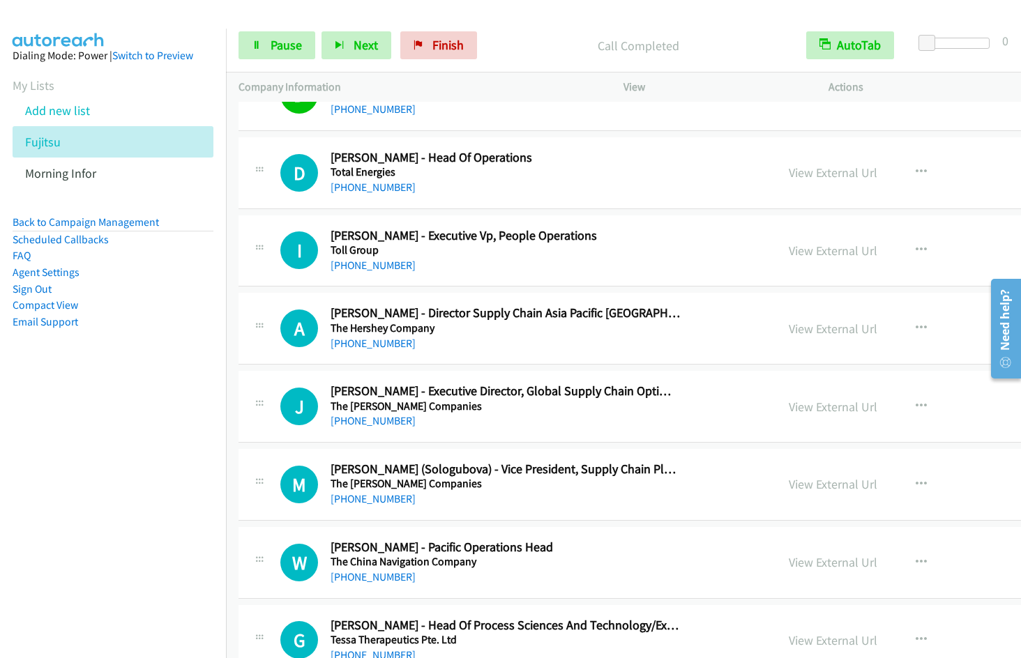
scroll to position [1167, 0]
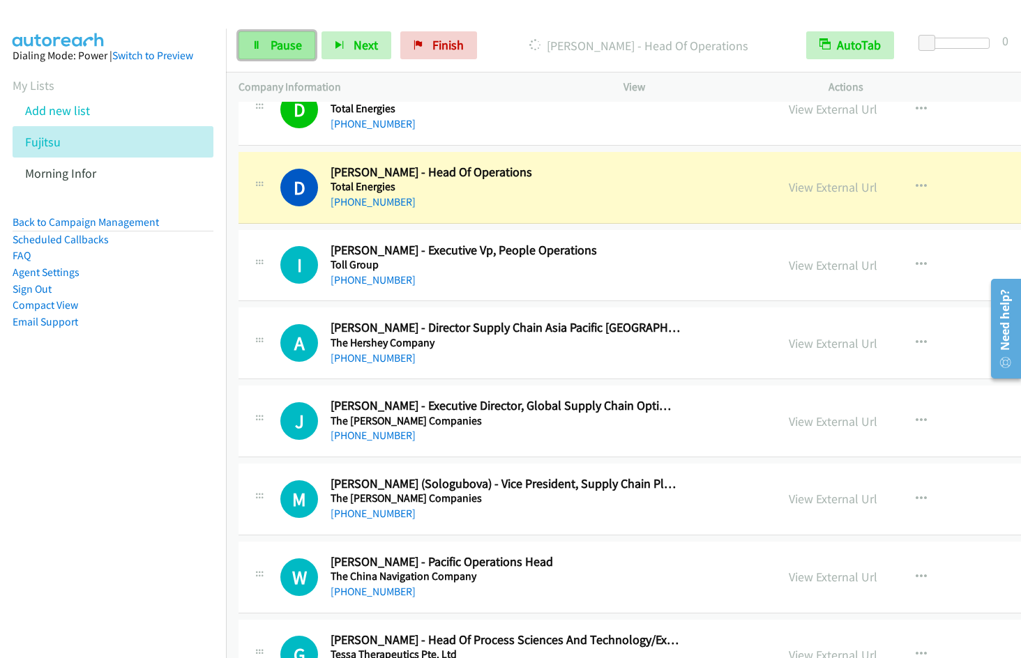
click at [280, 50] on span "Pause" at bounding box center [286, 45] width 31 height 16
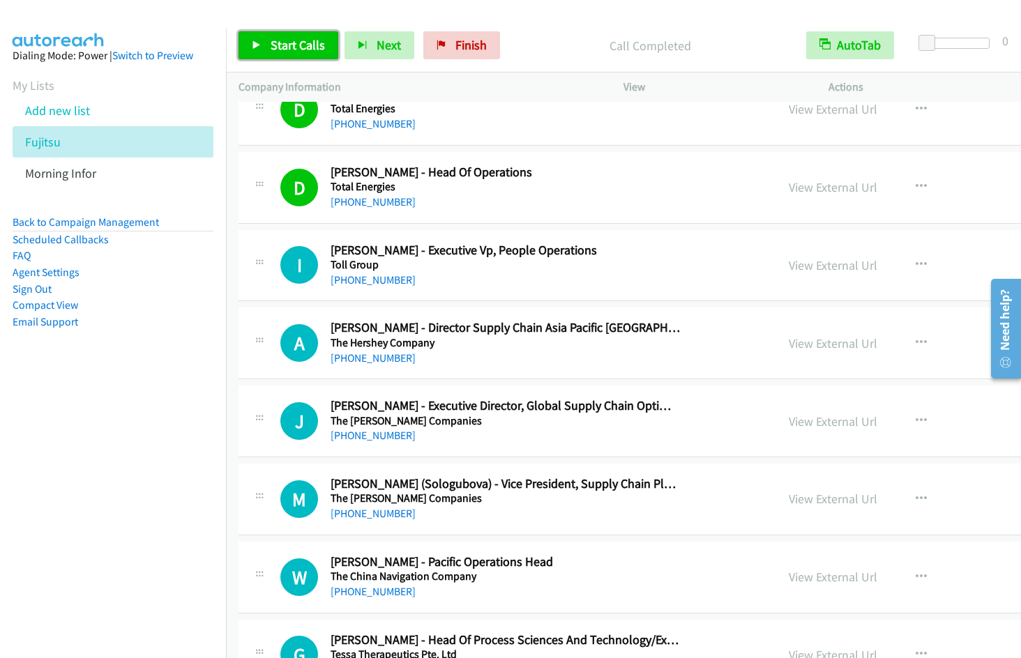
click at [293, 39] on span "Start Calls" at bounding box center [298, 45] width 54 height 16
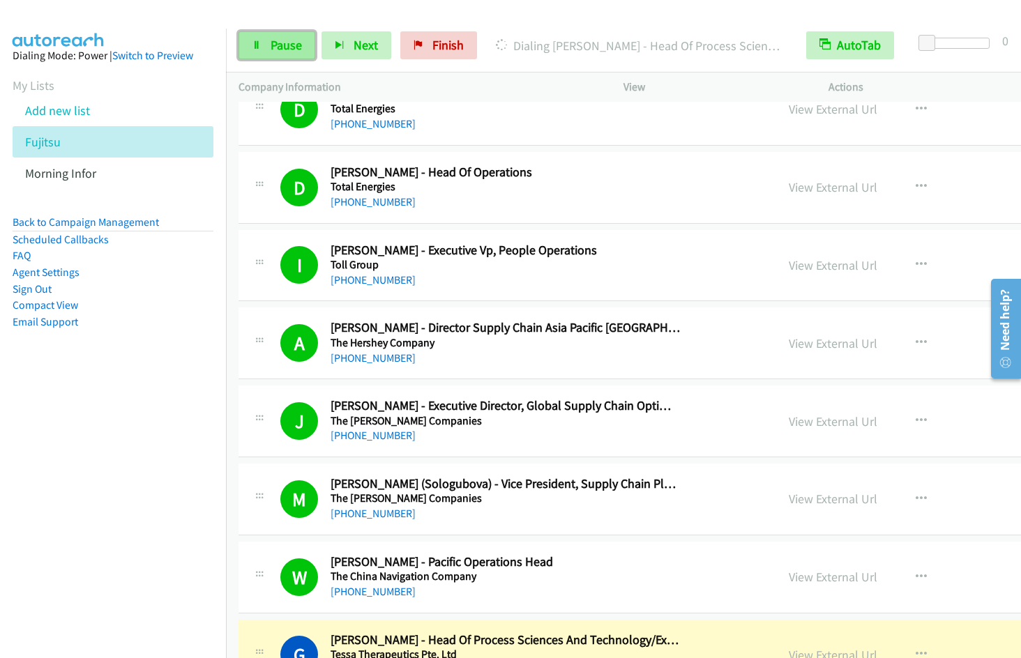
click at [264, 48] on link "Pause" at bounding box center [276, 45] width 77 height 28
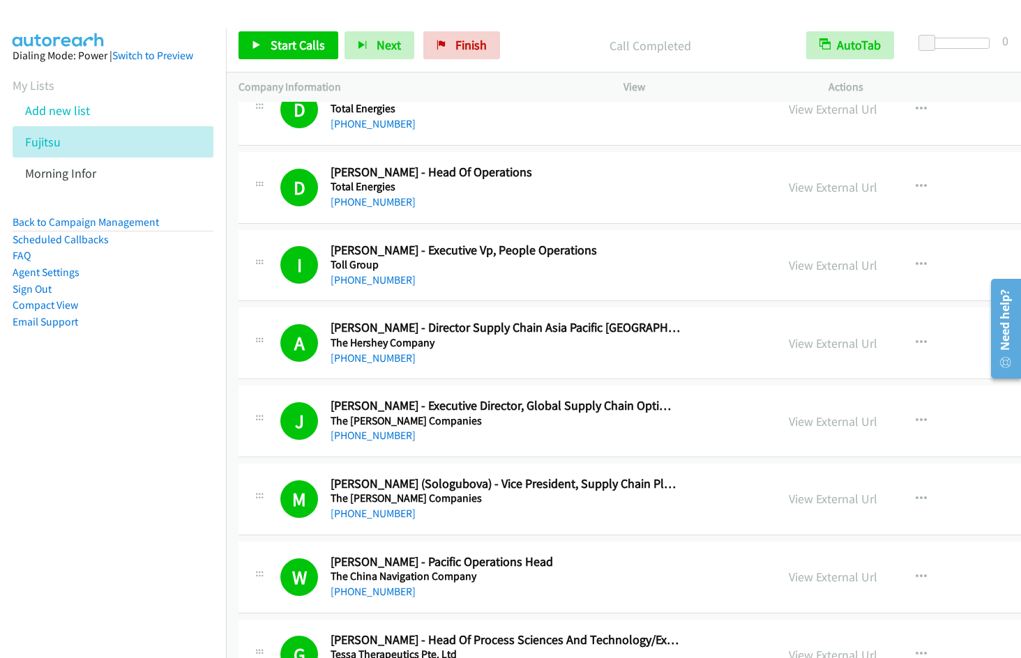
scroll to position [1645, 0]
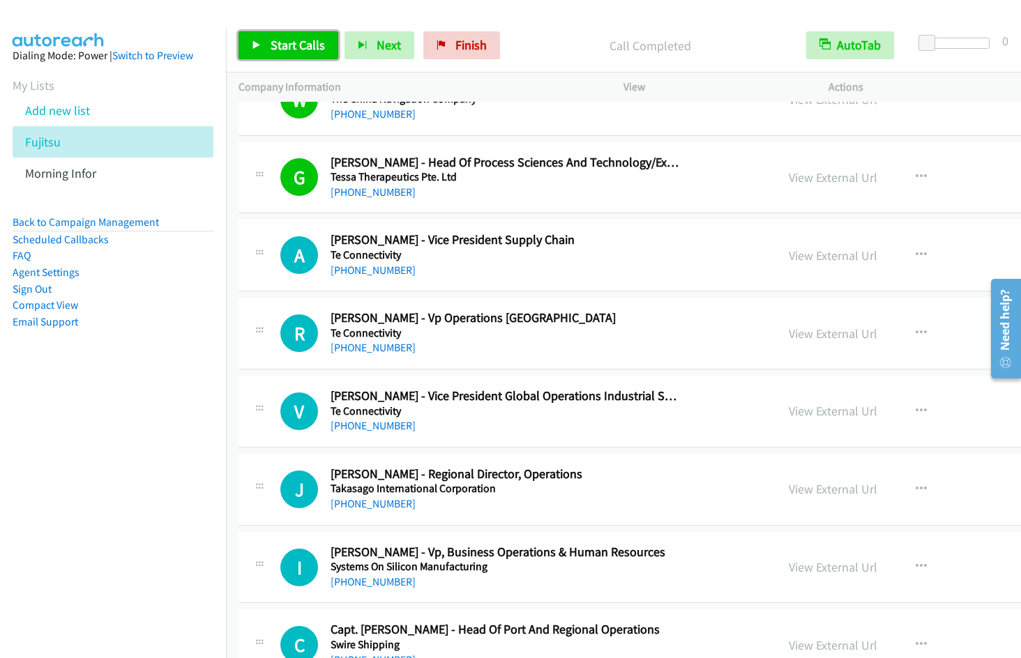
click at [303, 45] on span "Start Calls" at bounding box center [298, 45] width 54 height 16
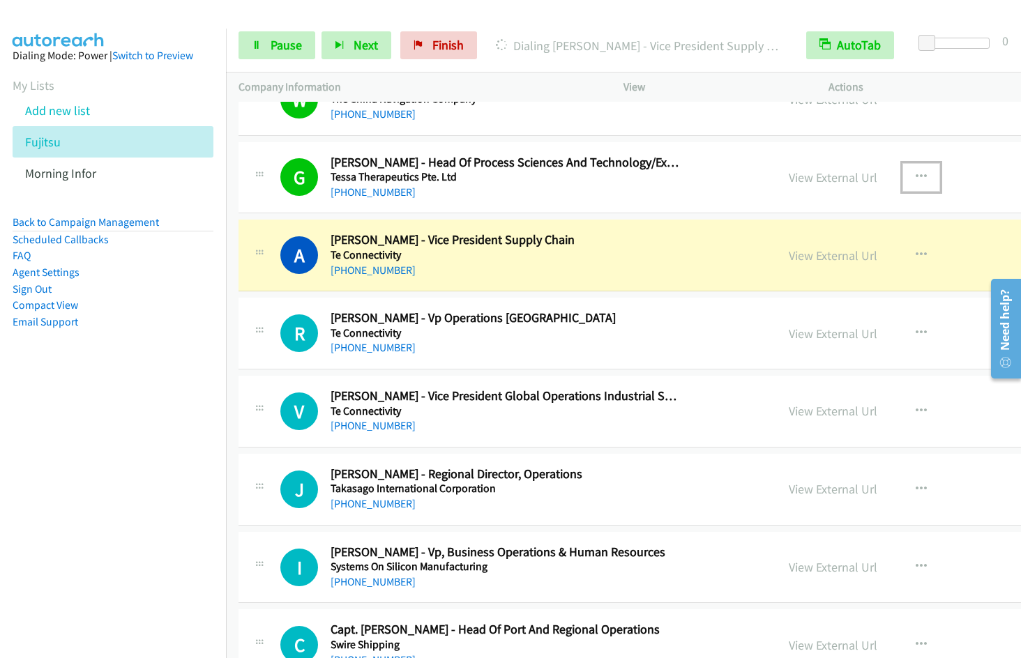
click at [915, 177] on icon "button" at bounding box center [920, 177] width 11 height 11
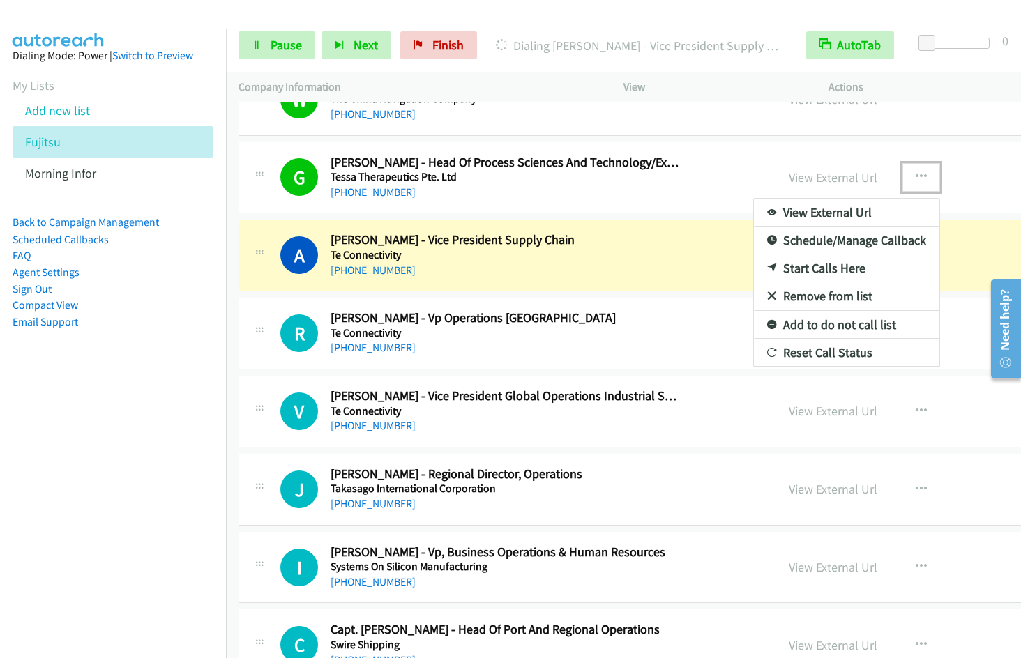
click at [754, 292] on link "Remove from list" at bounding box center [846, 296] width 185 height 28
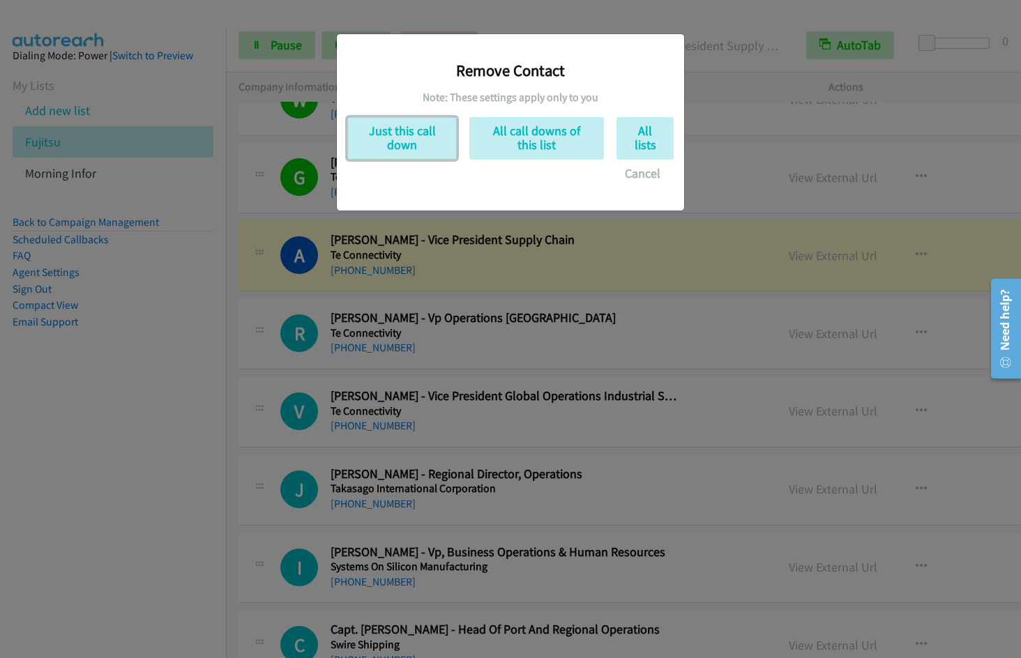
drag, startPoint x: 387, startPoint y: 128, endPoint x: 814, endPoint y: 336, distance: 475.5
click at [388, 128] on button "Just this call down" at bounding box center [401, 138] width 109 height 43
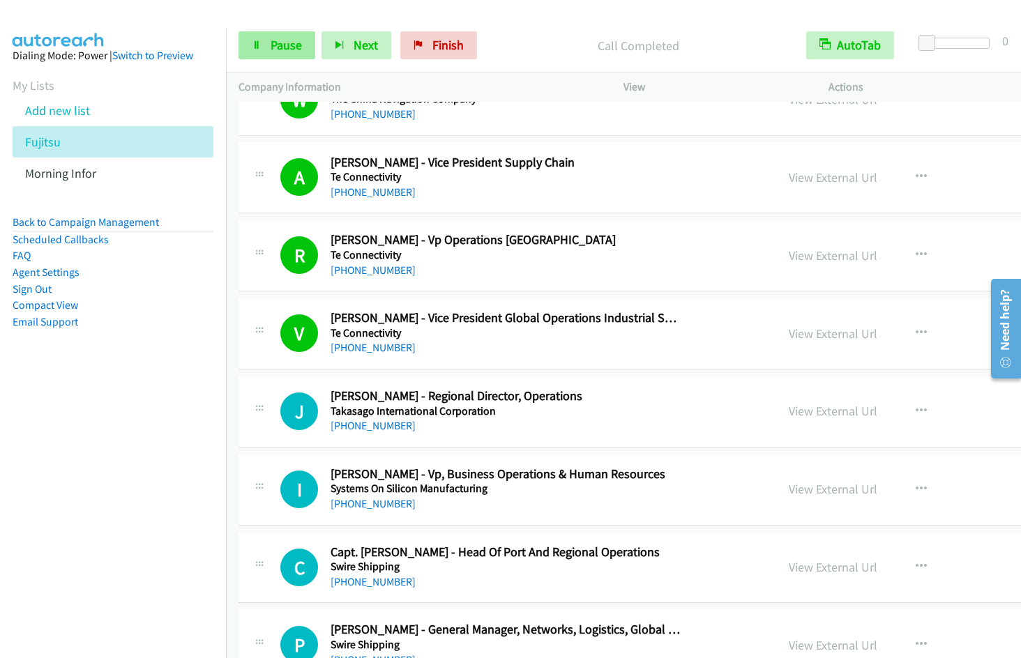
click at [285, 45] on span "Pause" at bounding box center [286, 45] width 31 height 16
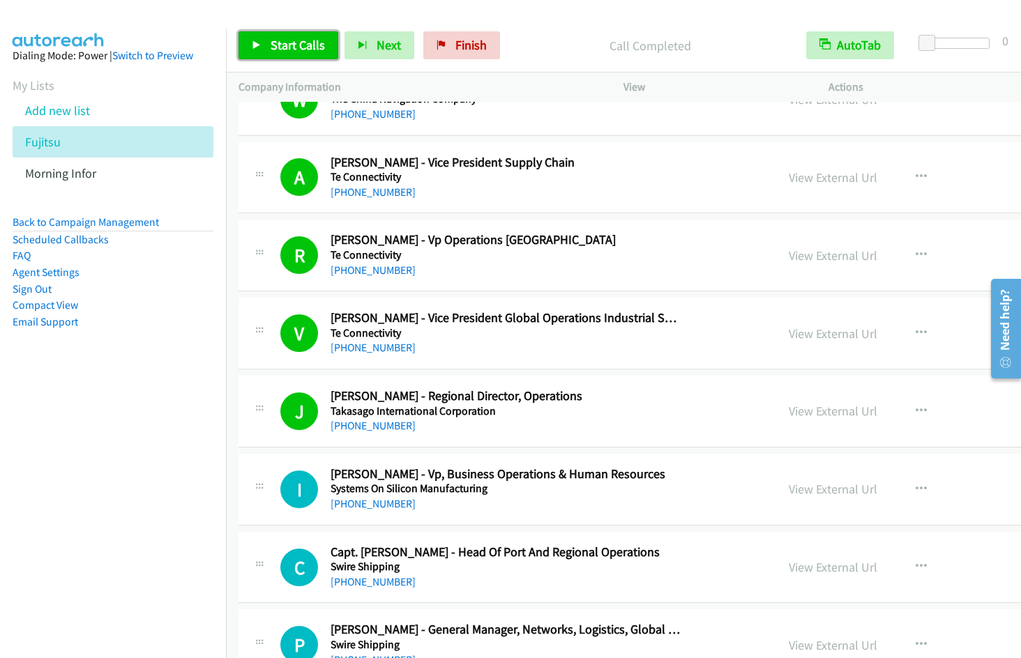
click at [272, 43] on span "Start Calls" at bounding box center [298, 45] width 54 height 16
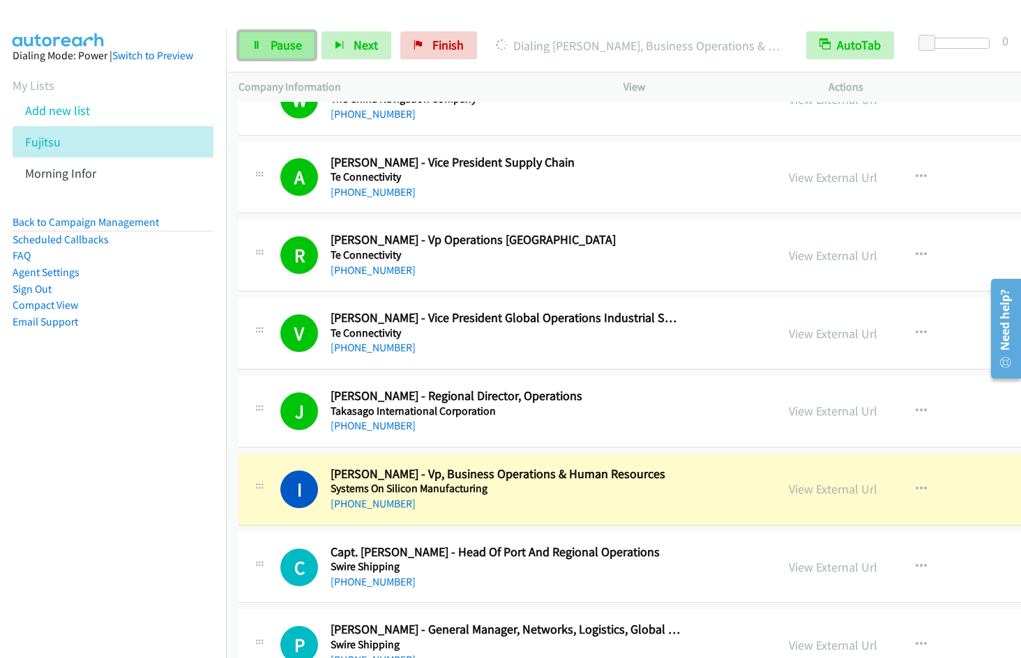
click at [286, 48] on span "Pause" at bounding box center [286, 45] width 31 height 16
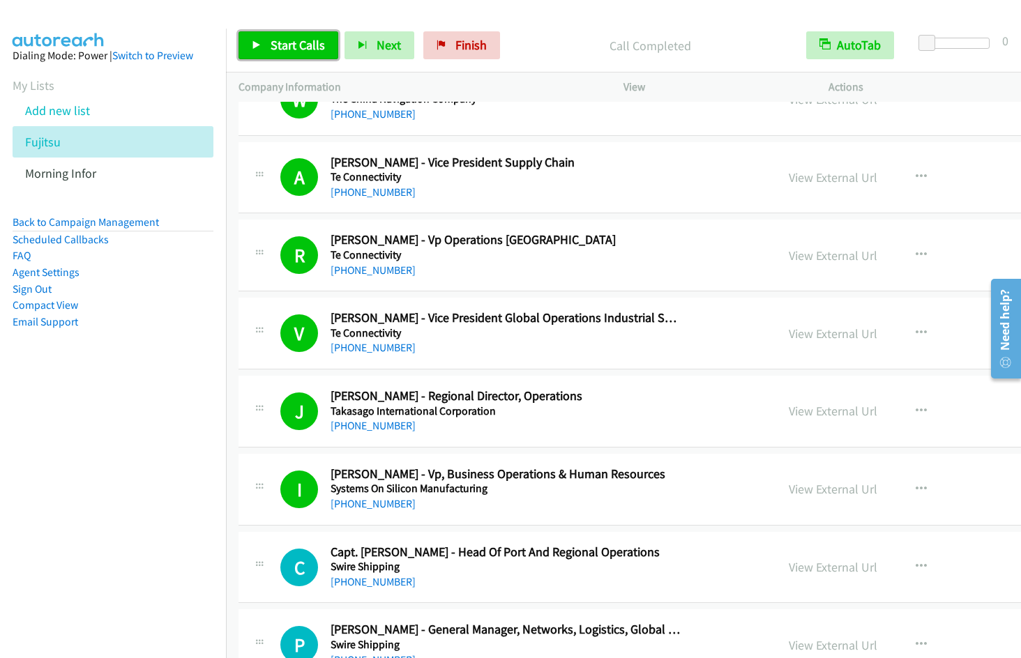
click at [280, 37] on span "Start Calls" at bounding box center [298, 45] width 54 height 16
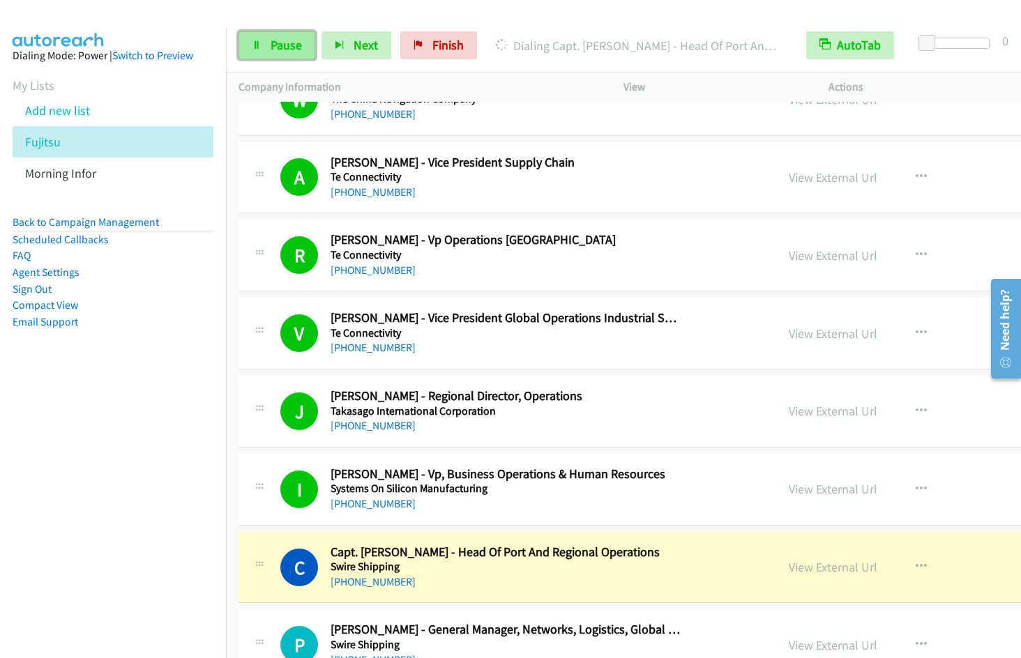
click at [284, 51] on span "Pause" at bounding box center [286, 45] width 31 height 16
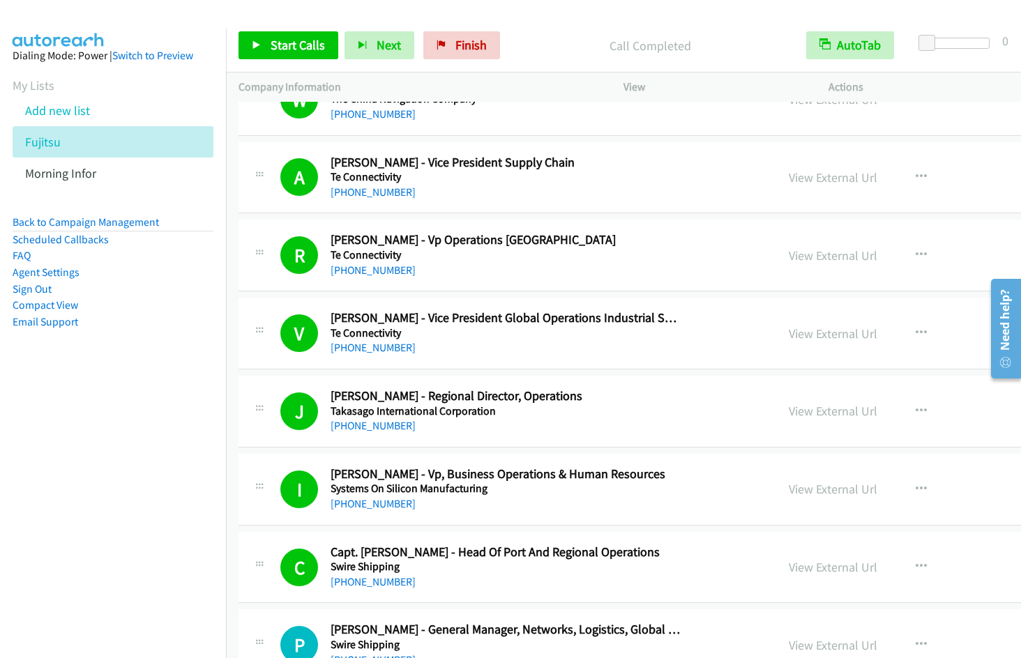
scroll to position [2122, 0]
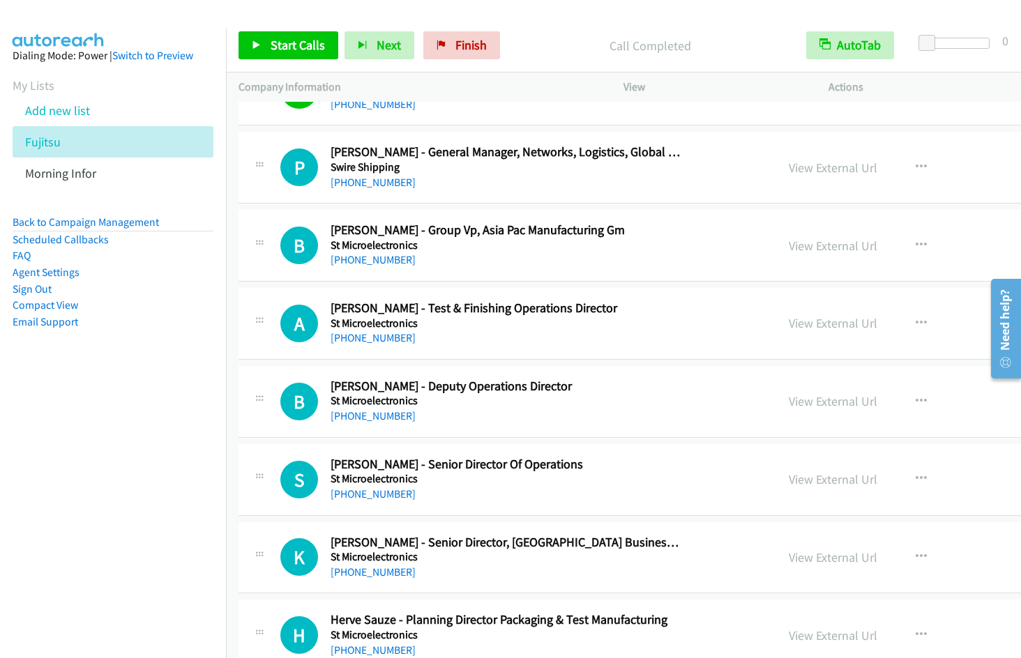
click at [155, 465] on nav "Dialing Mode: Power | Switch to Preview My Lists Add new list Fujitsu Morning I…" at bounding box center [113, 358] width 227 height 658
drag, startPoint x: 291, startPoint y: 54, endPoint x: 328, endPoint y: 192, distance: 142.4
click at [292, 55] on link "Start Calls" at bounding box center [288, 45] width 100 height 28
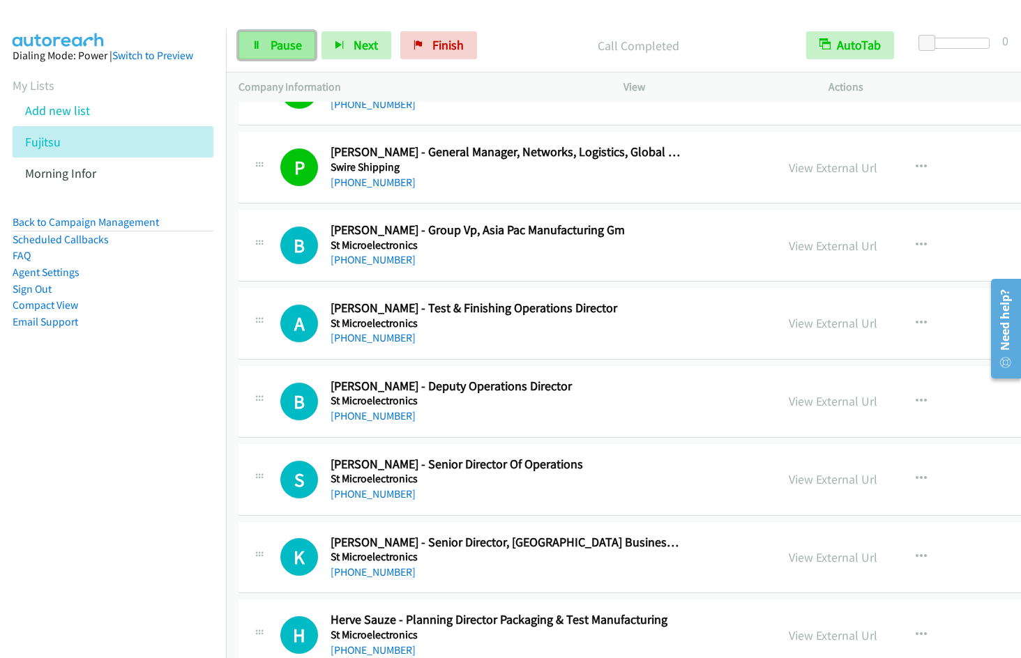
click at [284, 49] on span "Pause" at bounding box center [286, 45] width 31 height 16
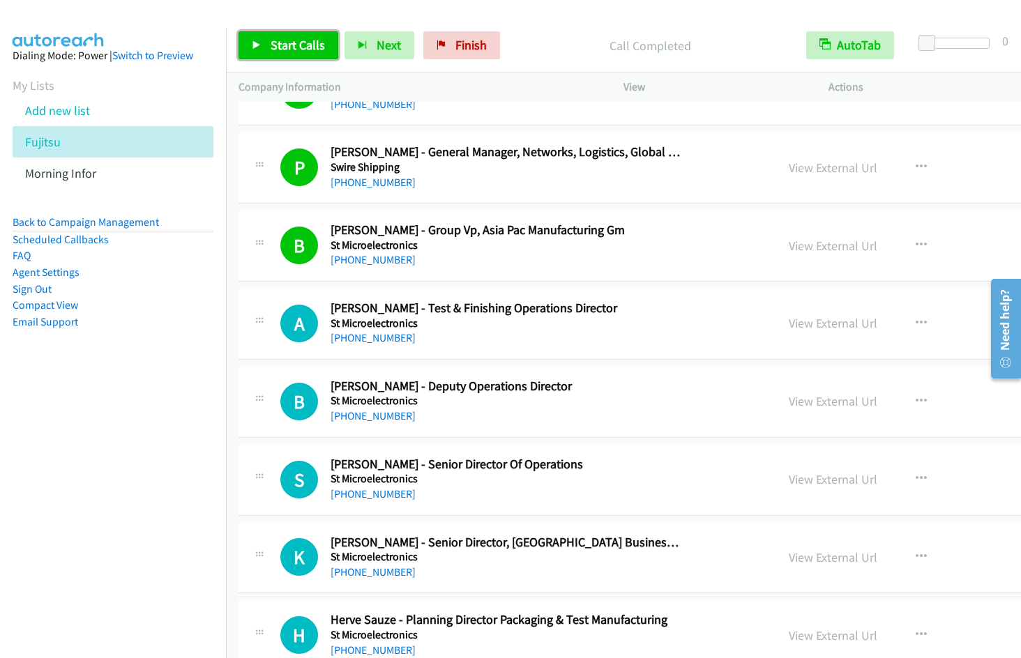
click at [296, 44] on span "Start Calls" at bounding box center [298, 45] width 54 height 16
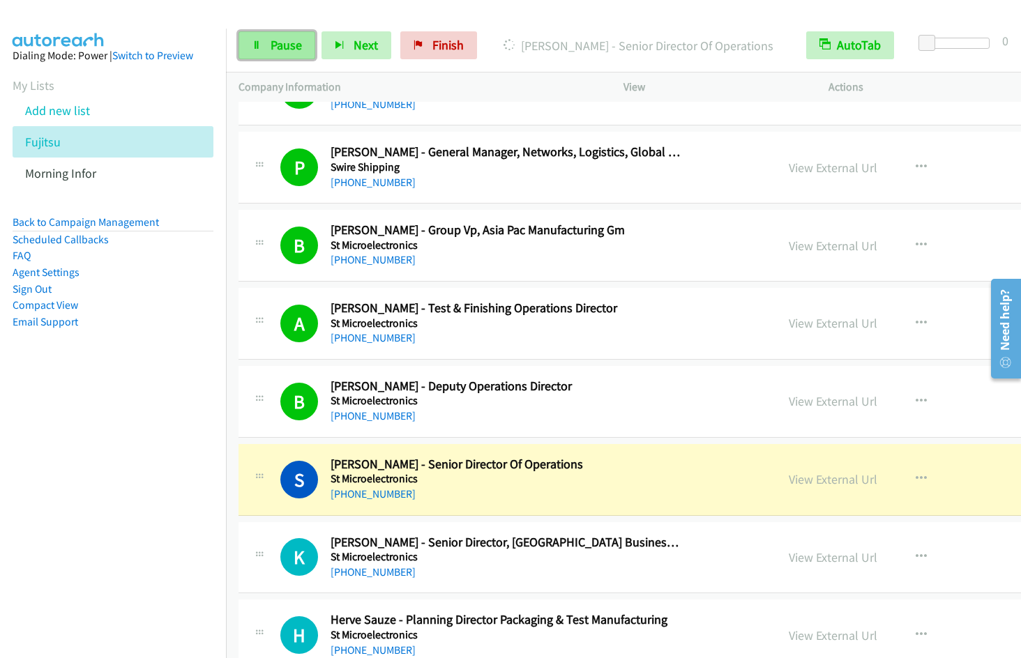
click at [289, 50] on span "Pause" at bounding box center [286, 45] width 31 height 16
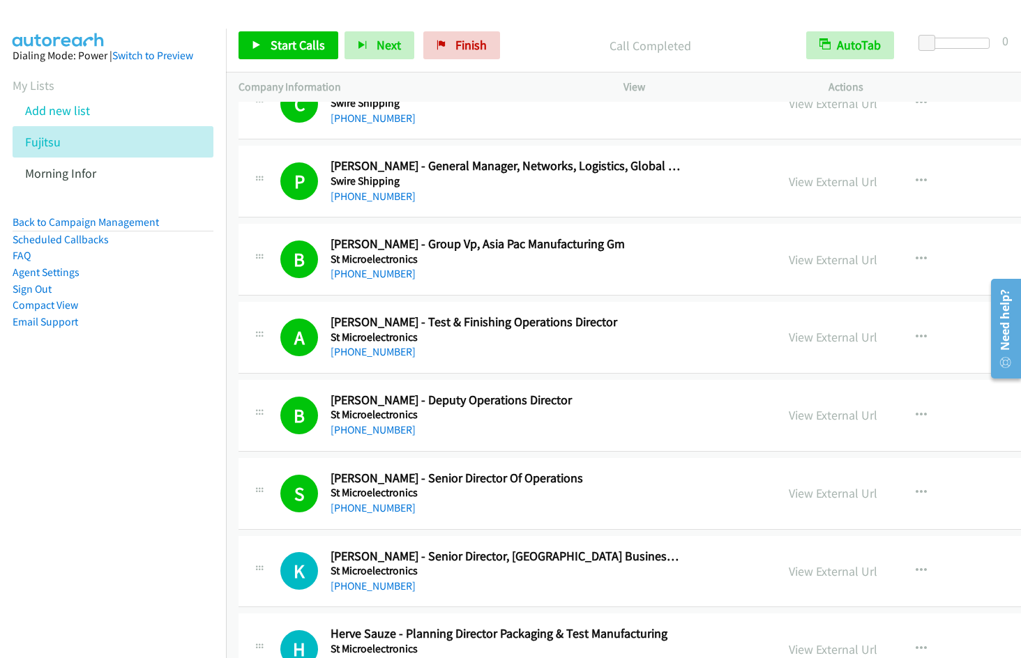
scroll to position [2136, 0]
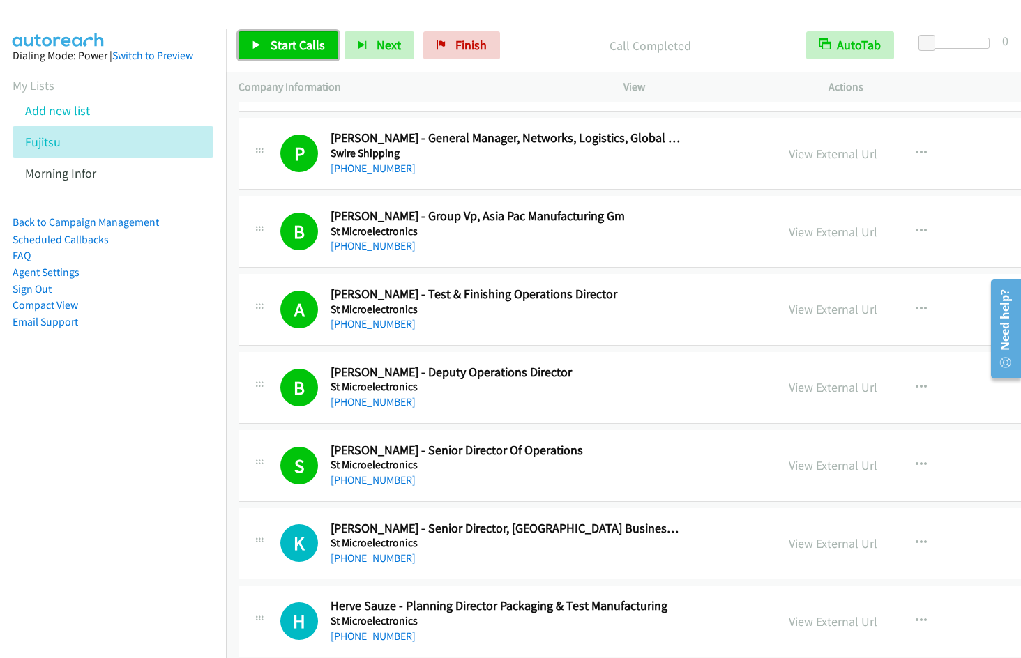
click at [280, 44] on span "Start Calls" at bounding box center [298, 45] width 54 height 16
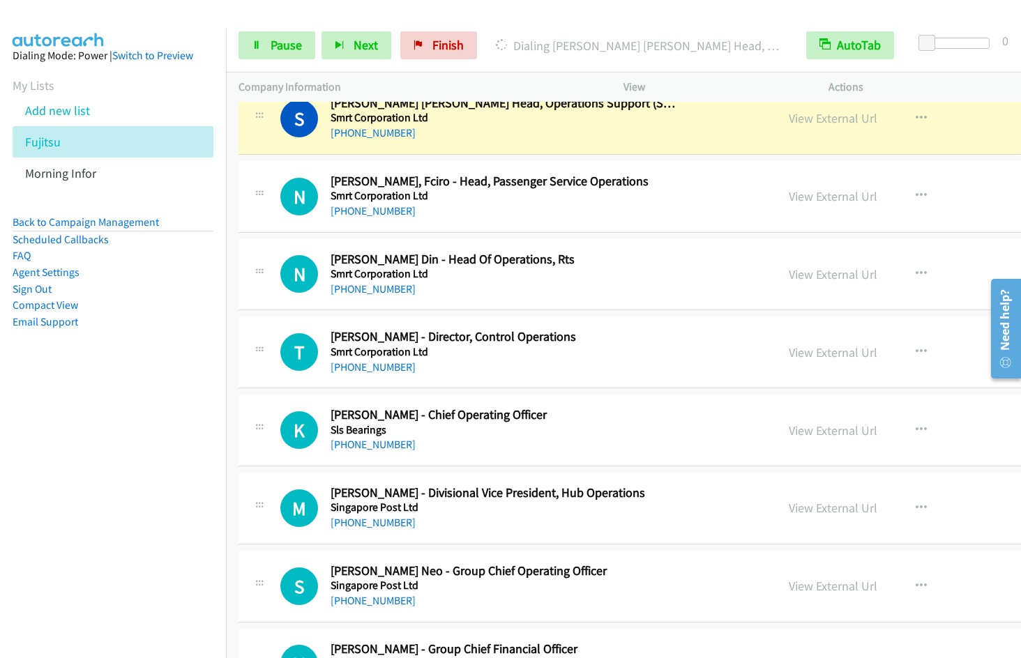
scroll to position [3637, 0]
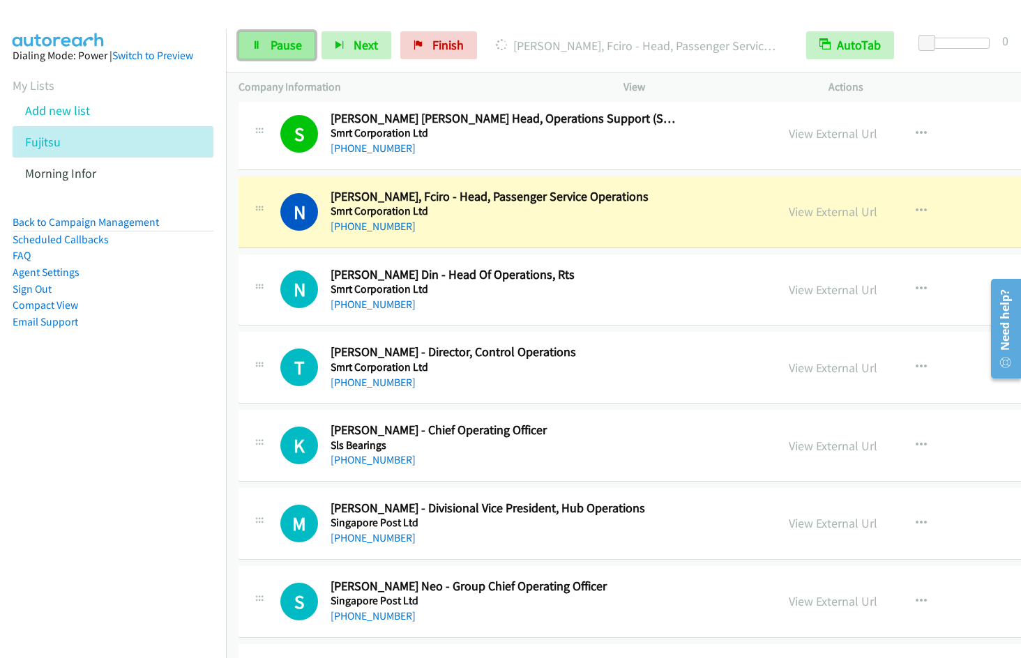
click at [277, 50] on span "Pause" at bounding box center [286, 45] width 31 height 16
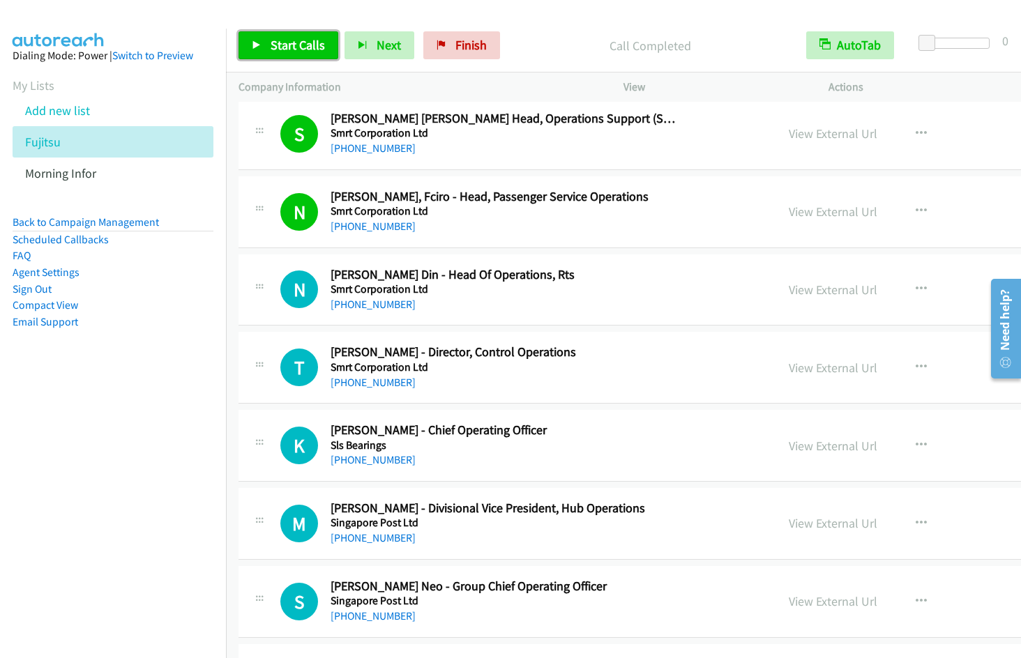
click at [276, 47] on span "Start Calls" at bounding box center [298, 45] width 54 height 16
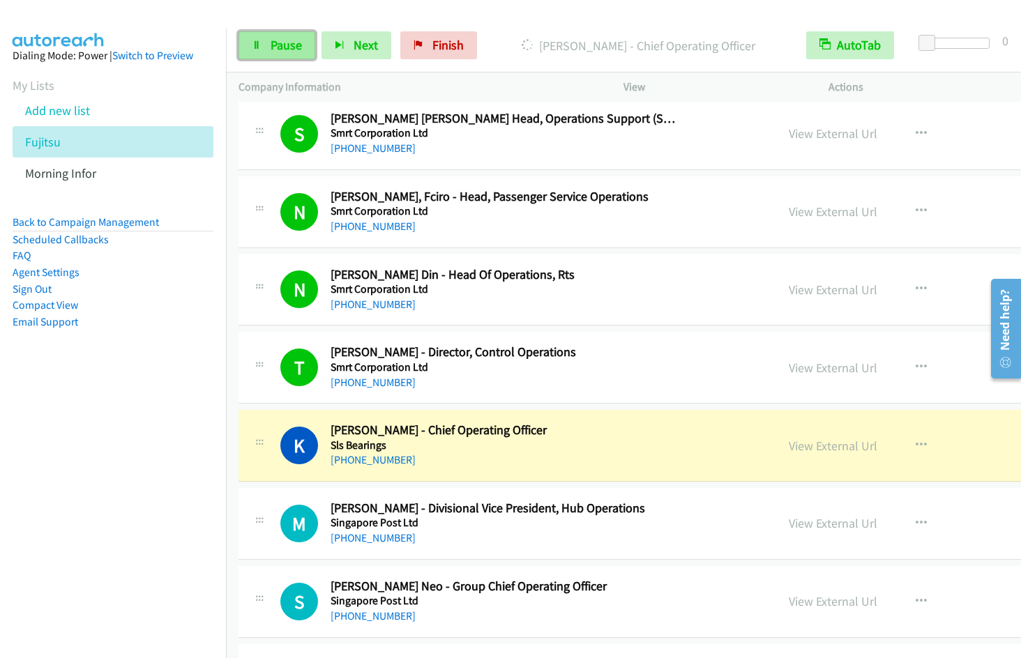
click at [297, 50] on span "Pause" at bounding box center [286, 45] width 31 height 16
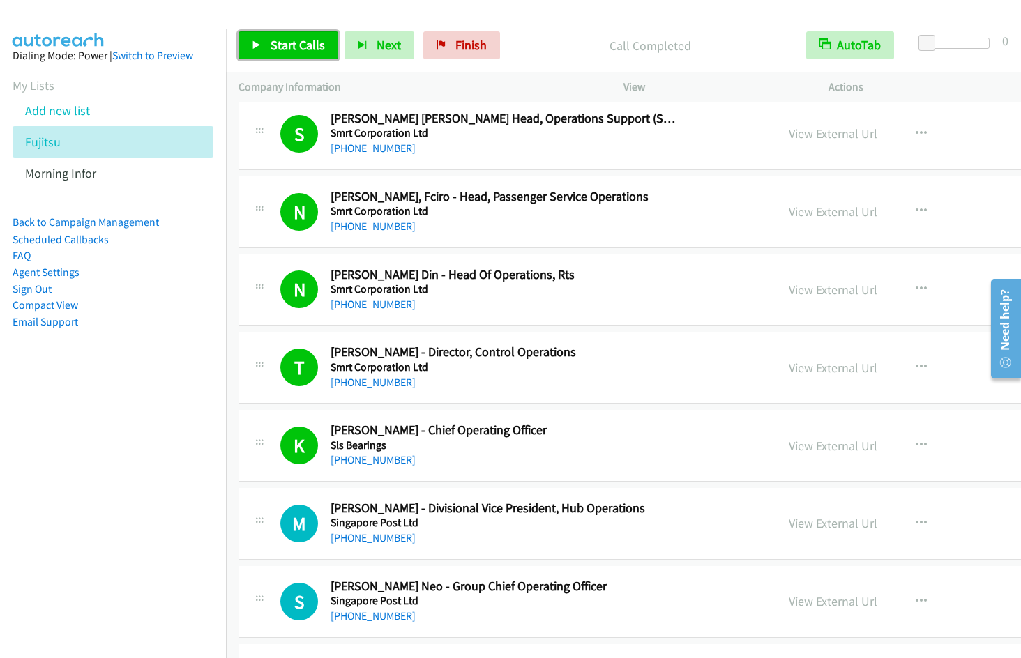
click at [302, 39] on span "Start Calls" at bounding box center [298, 45] width 54 height 16
click at [902, 449] on button "button" at bounding box center [921, 446] width 38 height 28
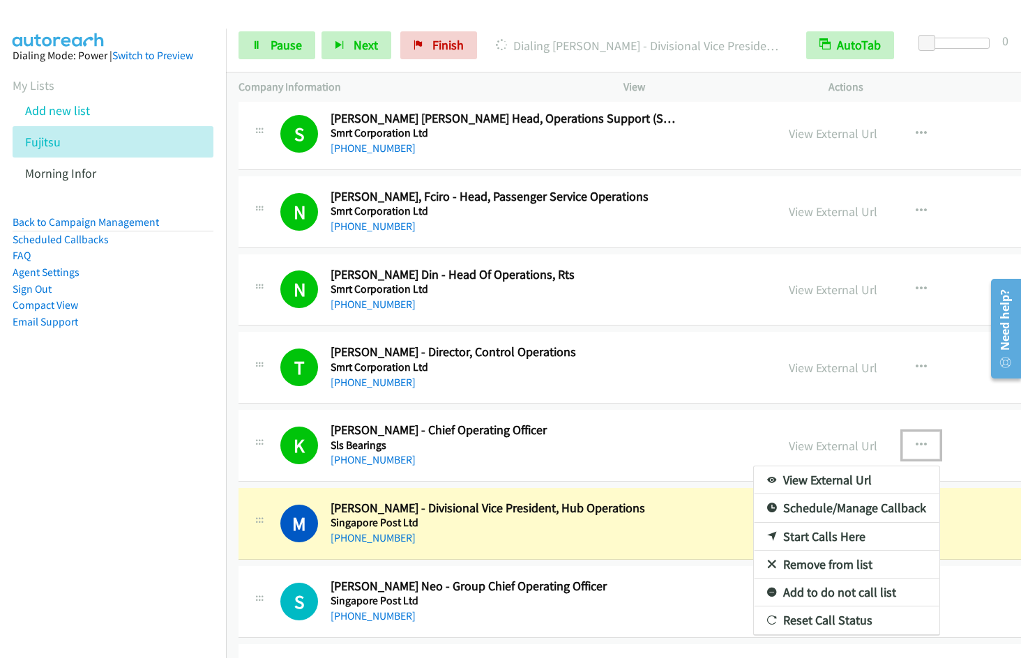
click at [754, 568] on link "Remove from list" at bounding box center [846, 565] width 185 height 28
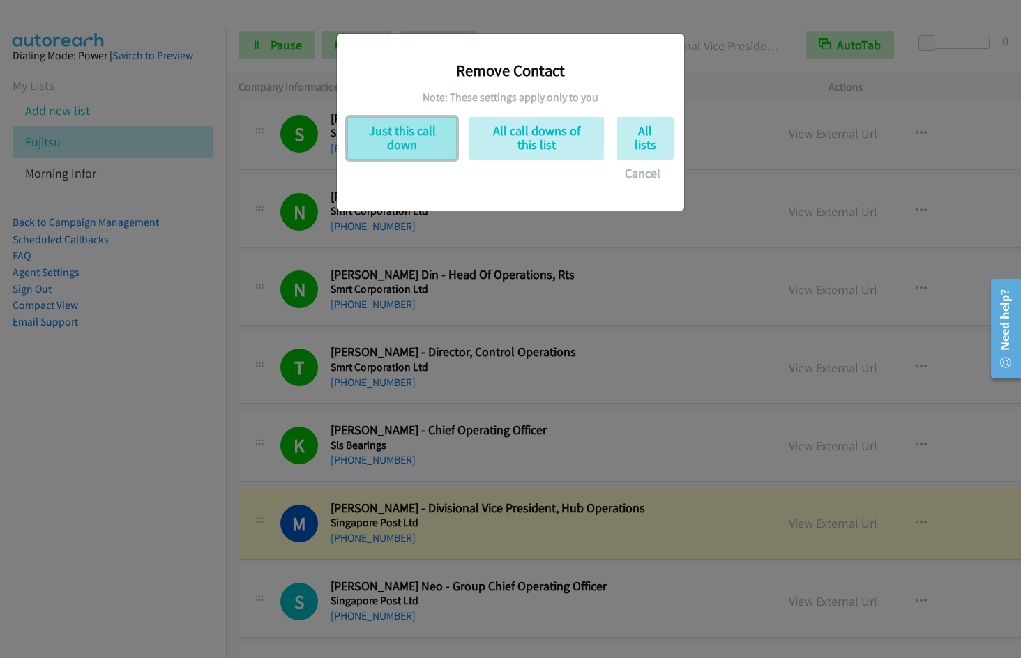
click at [406, 141] on button "Just this call down" at bounding box center [401, 138] width 109 height 43
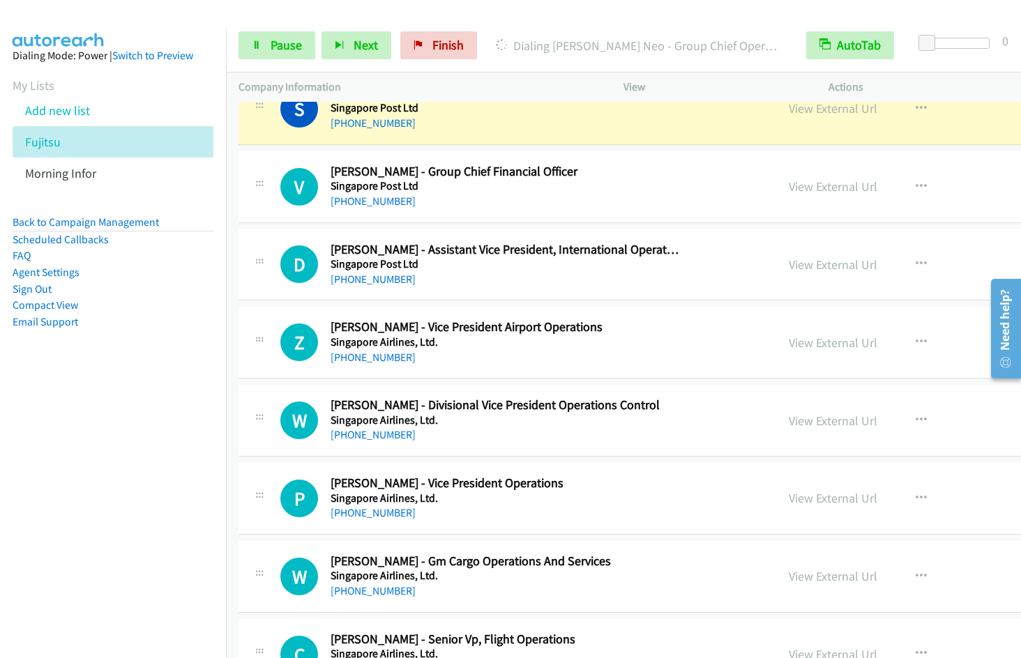
scroll to position [4024, 0]
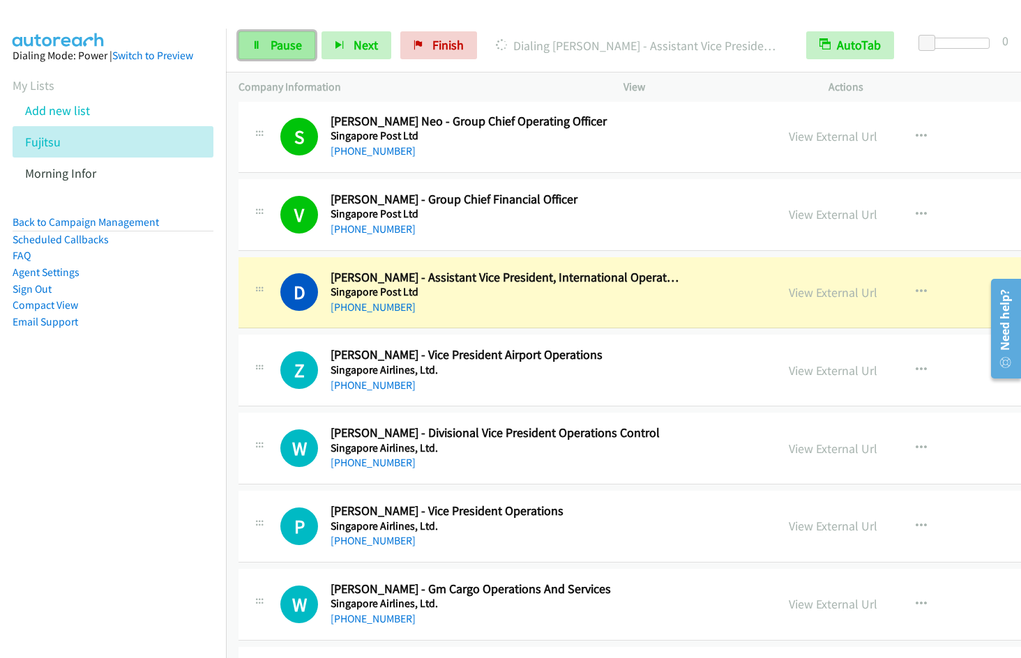
click at [259, 43] on icon at bounding box center [257, 46] width 10 height 10
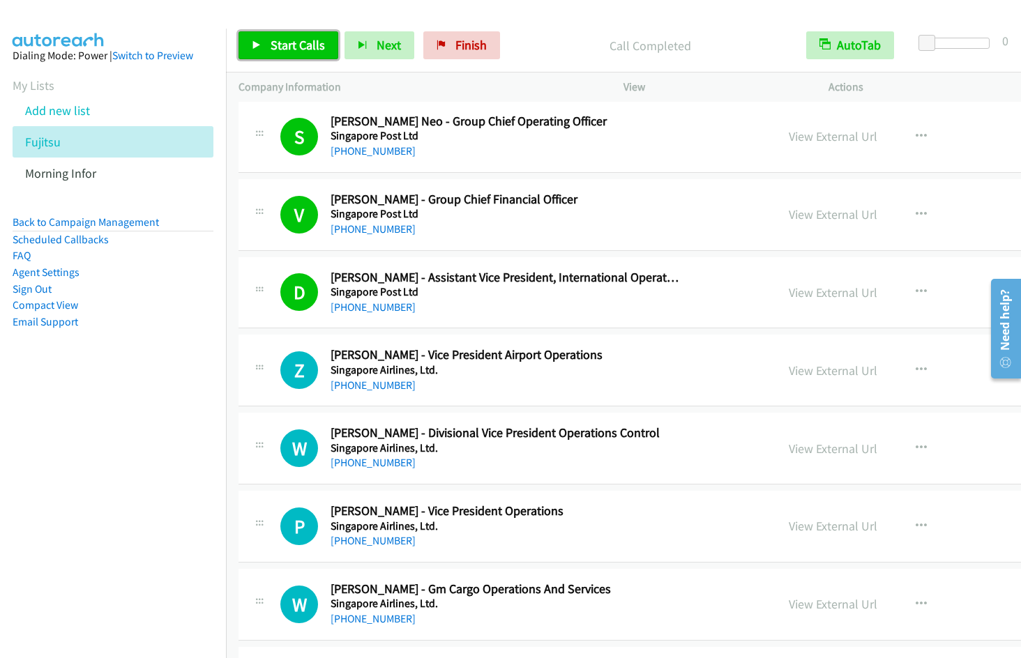
click at [291, 51] on span "Start Calls" at bounding box center [298, 45] width 54 height 16
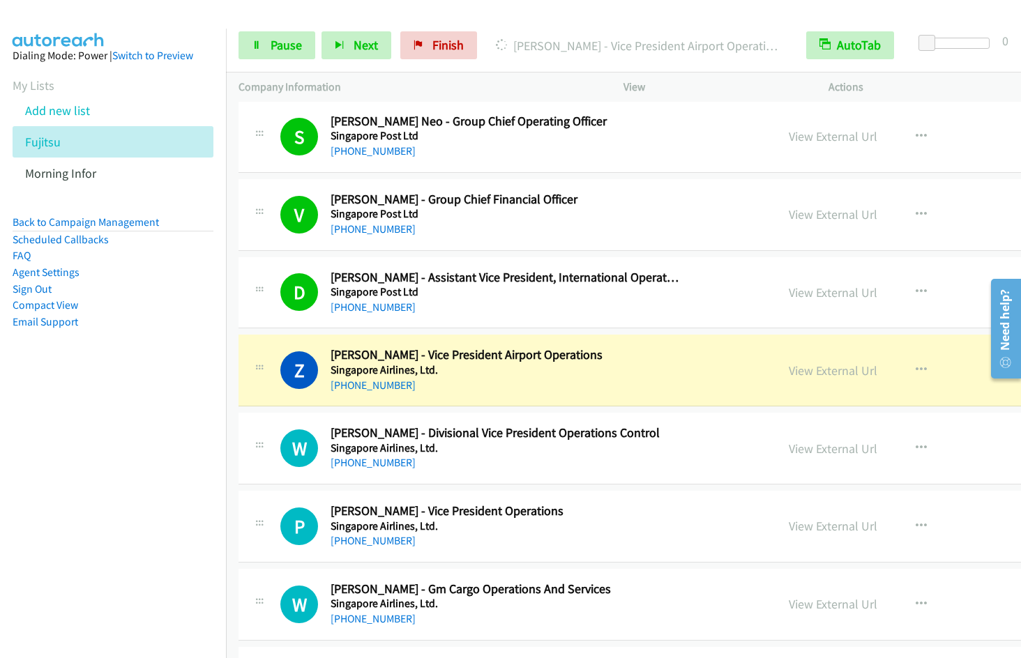
click at [174, 398] on nav "Dialing Mode: Power | Switch to Preview My Lists Add new list Fujitsu Morning I…" at bounding box center [113, 358] width 227 height 658
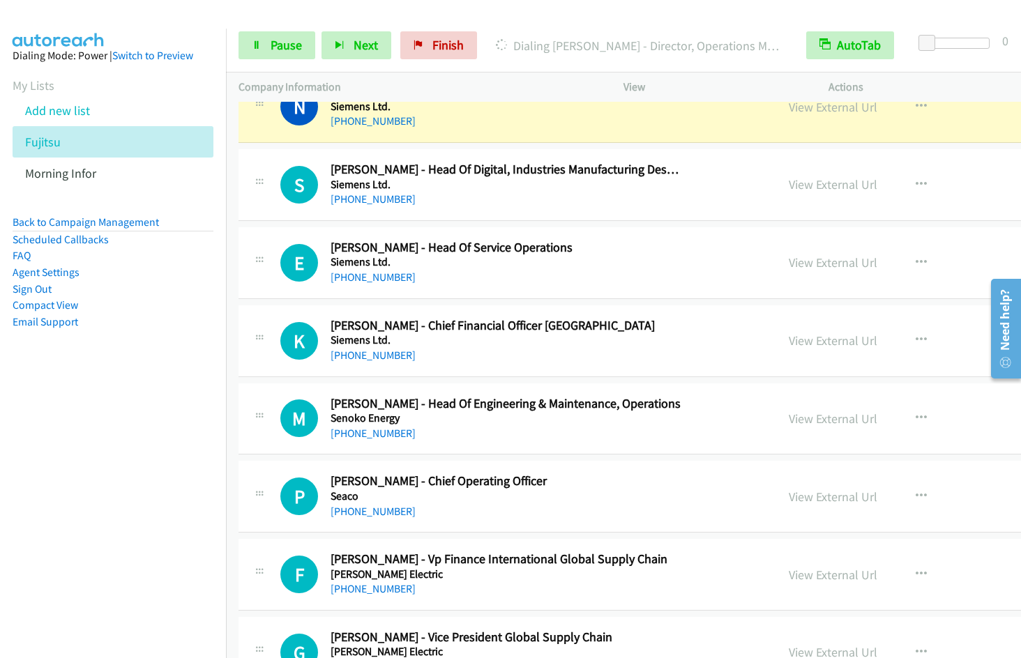
scroll to position [4728, 0]
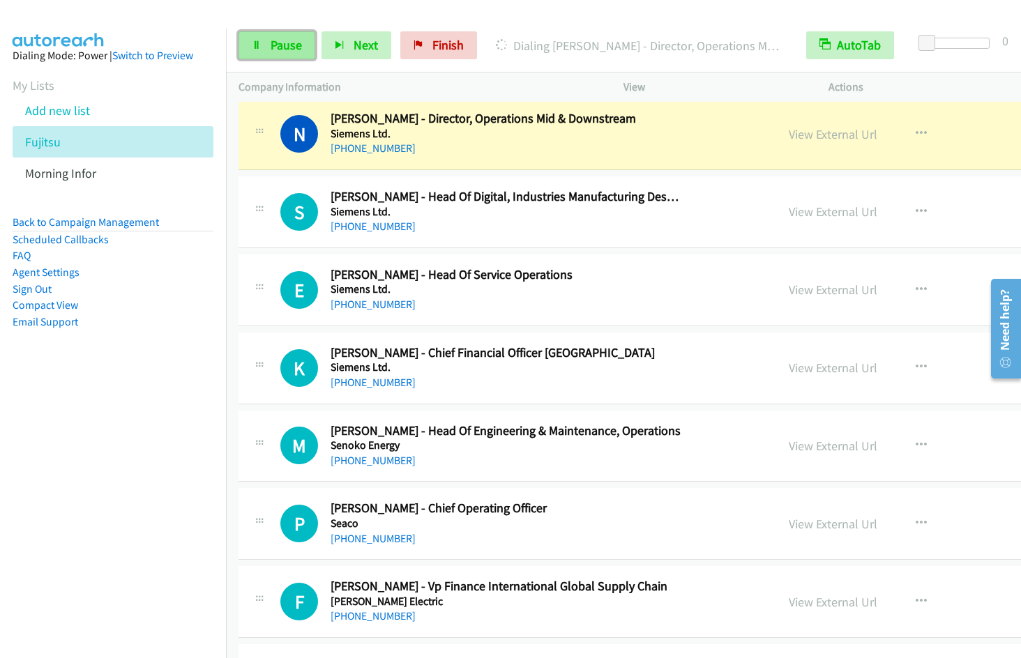
click at [289, 46] on span "Pause" at bounding box center [286, 45] width 31 height 16
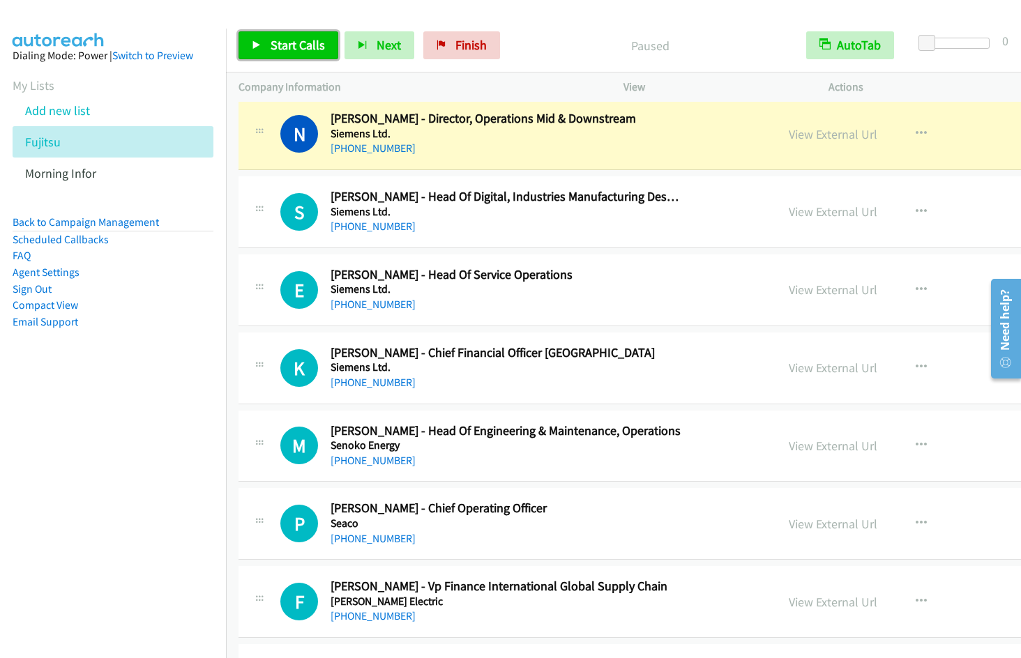
click at [287, 52] on span "Start Calls" at bounding box center [298, 45] width 54 height 16
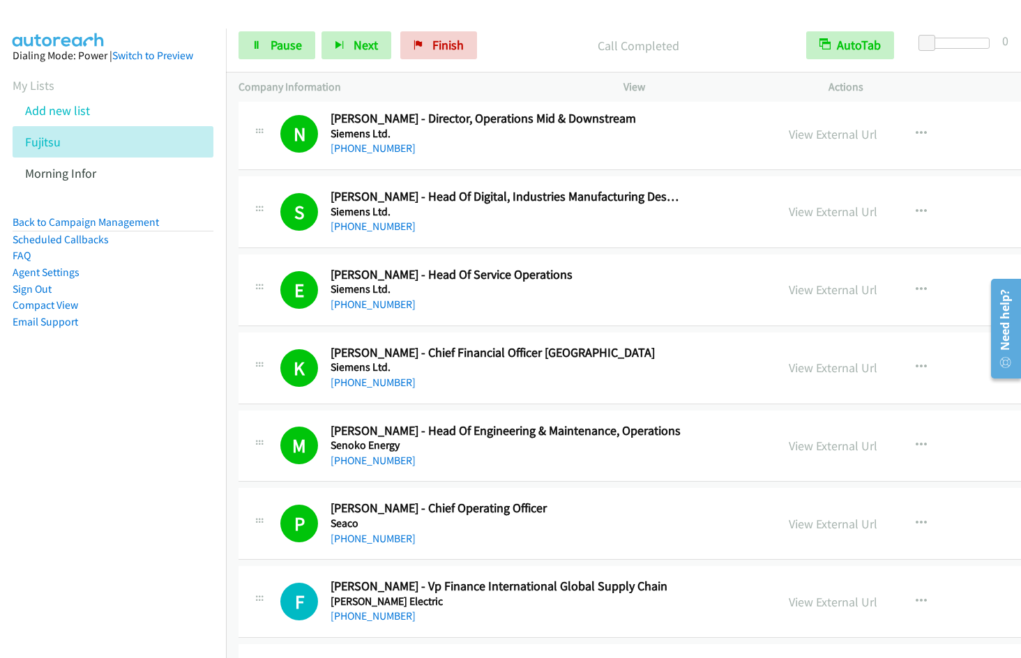
scroll to position [5206, 0]
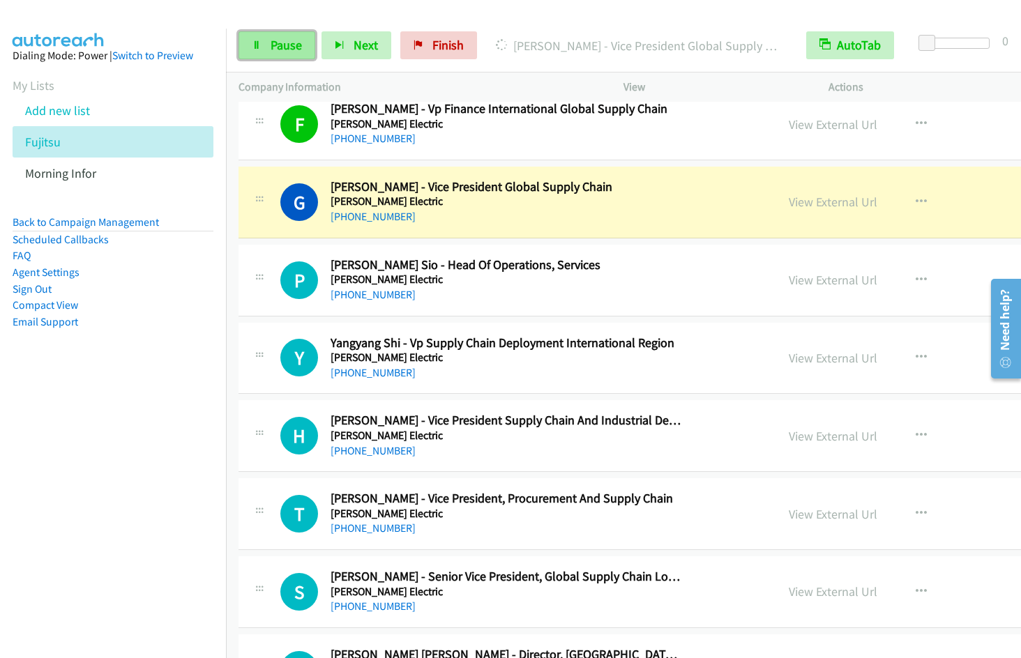
click at [268, 47] on link "Pause" at bounding box center [276, 45] width 77 height 28
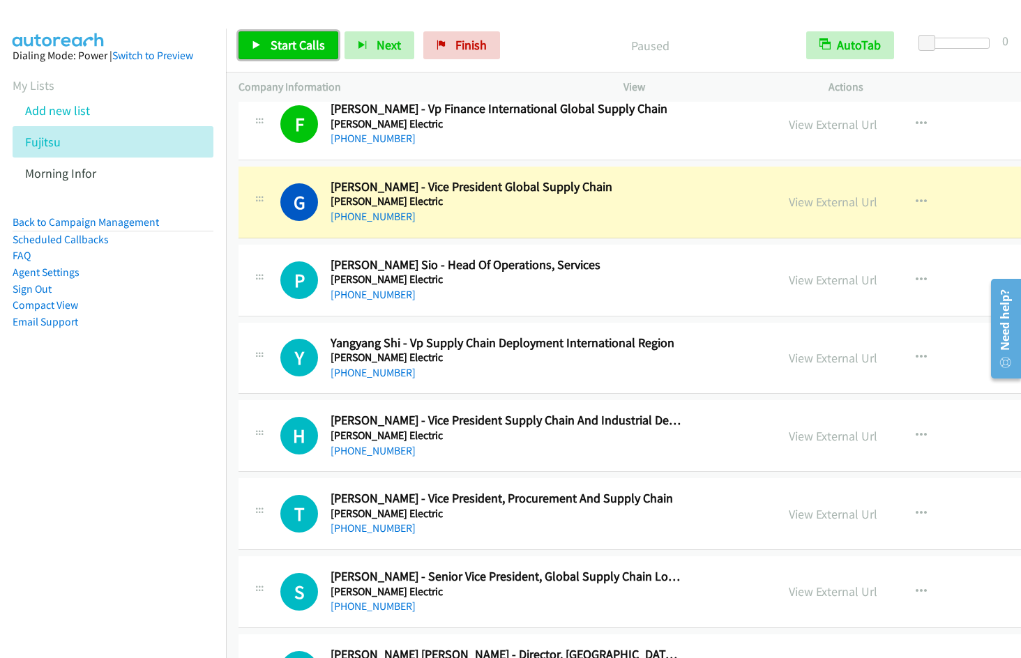
click at [260, 52] on link "Start Calls" at bounding box center [288, 45] width 100 height 28
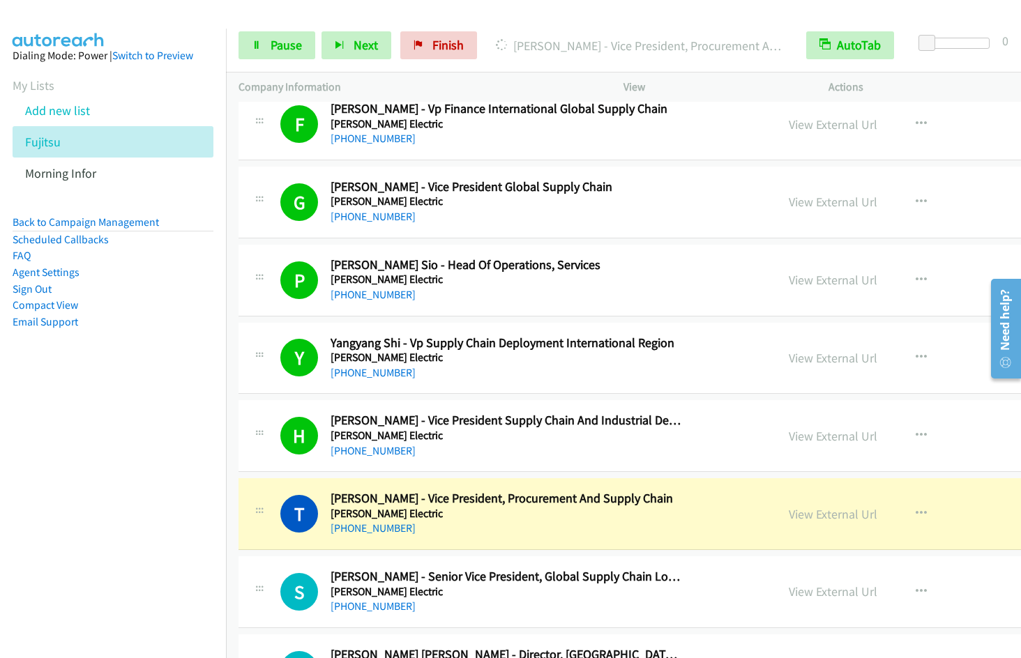
drag, startPoint x: 115, startPoint y: 419, endPoint x: 116, endPoint y: 426, distance: 7.0
click at [114, 420] on nav "Dialing Mode: Power | Switch to Preview My Lists Add new list Fujitsu Morning I…" at bounding box center [113, 358] width 227 height 658
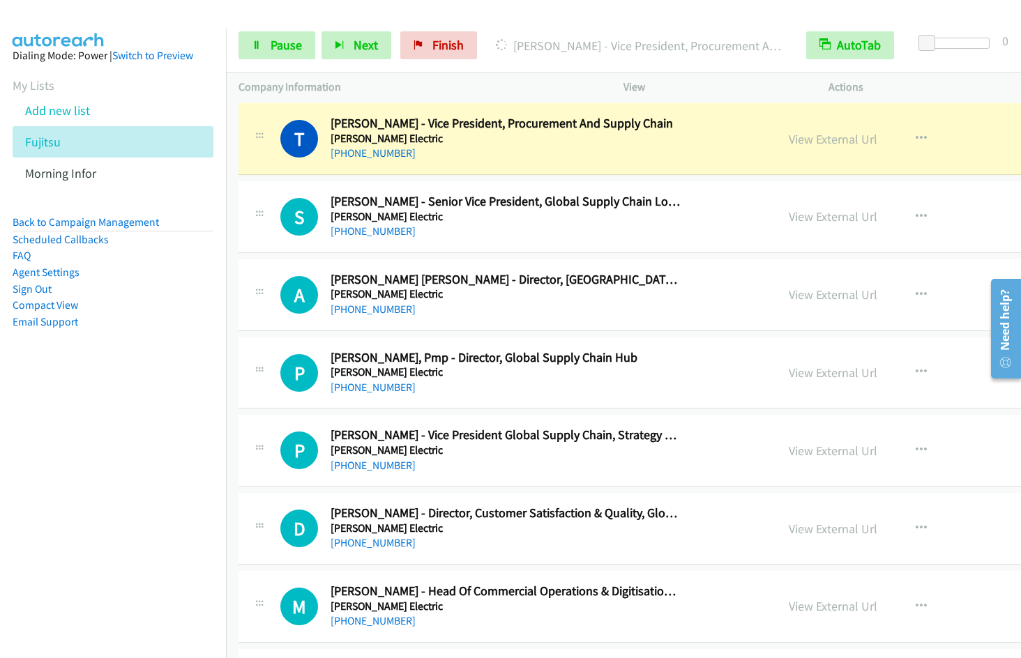
scroll to position [5573, 0]
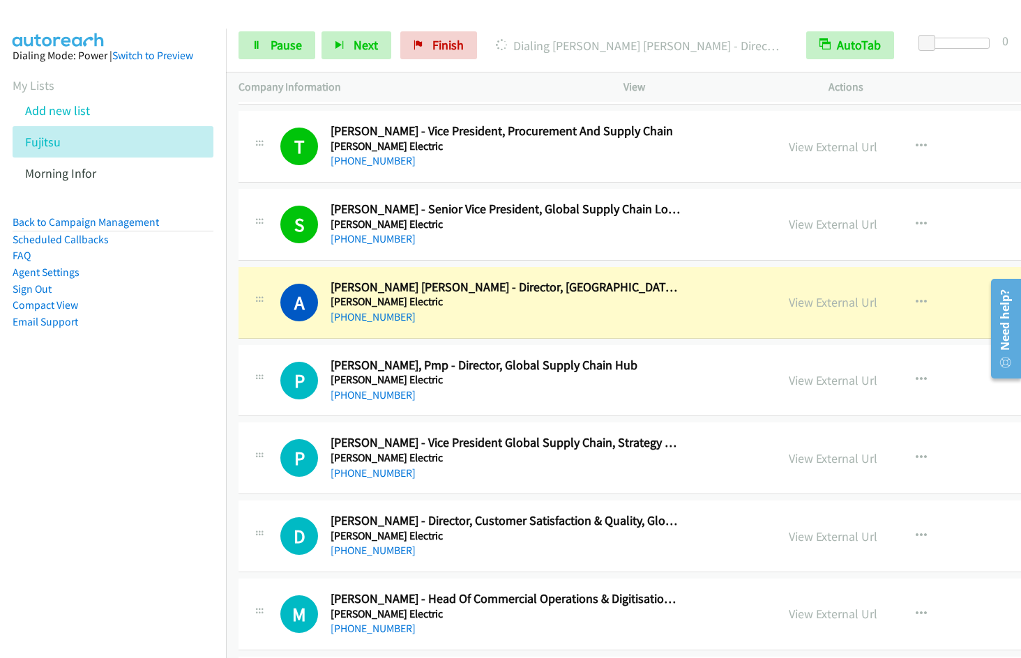
click at [137, 494] on nav "Dialing Mode: Power | Switch to Preview My Lists Add new list Fujitsu Morning I…" at bounding box center [113, 358] width 227 height 658
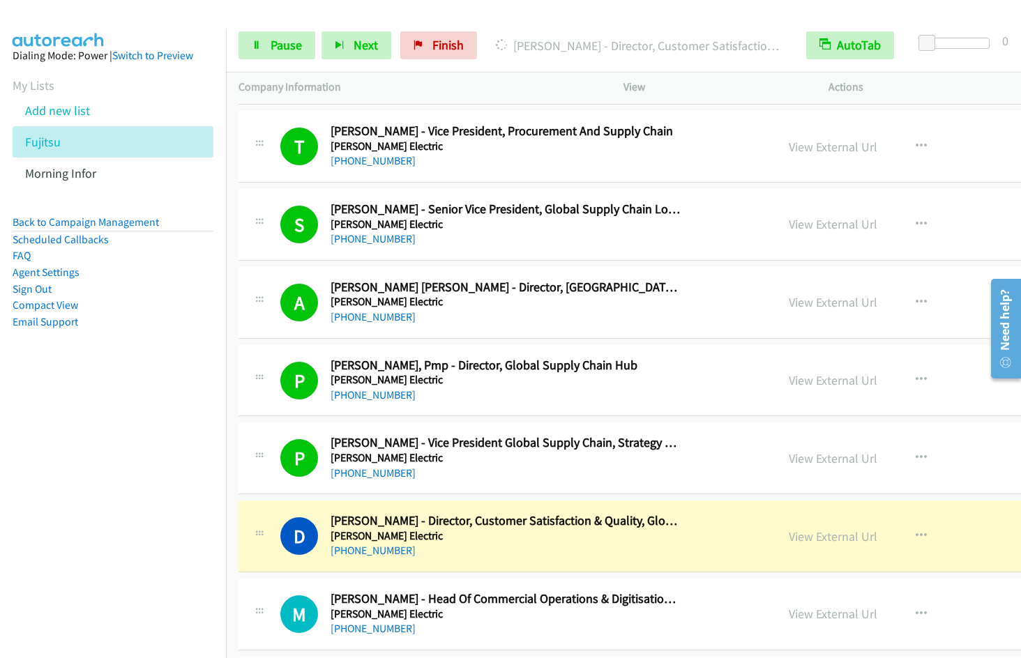
scroll to position [5601, 0]
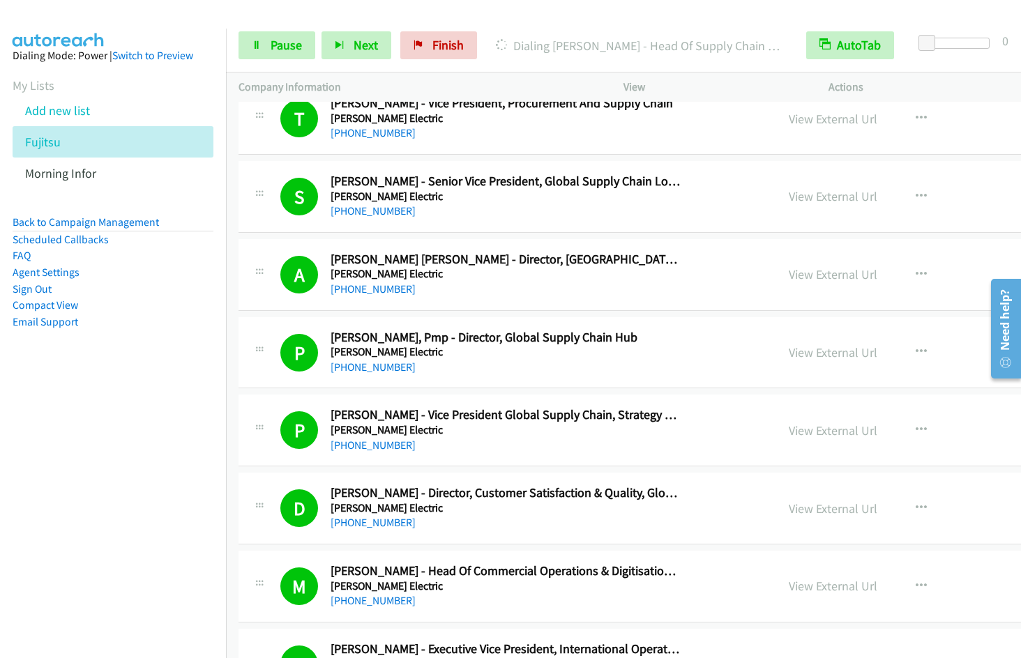
click at [137, 468] on nav "Dialing Mode: Power | Switch to Preview My Lists Add new list Fujitsu Morning I…" at bounding box center [113, 358] width 227 height 658
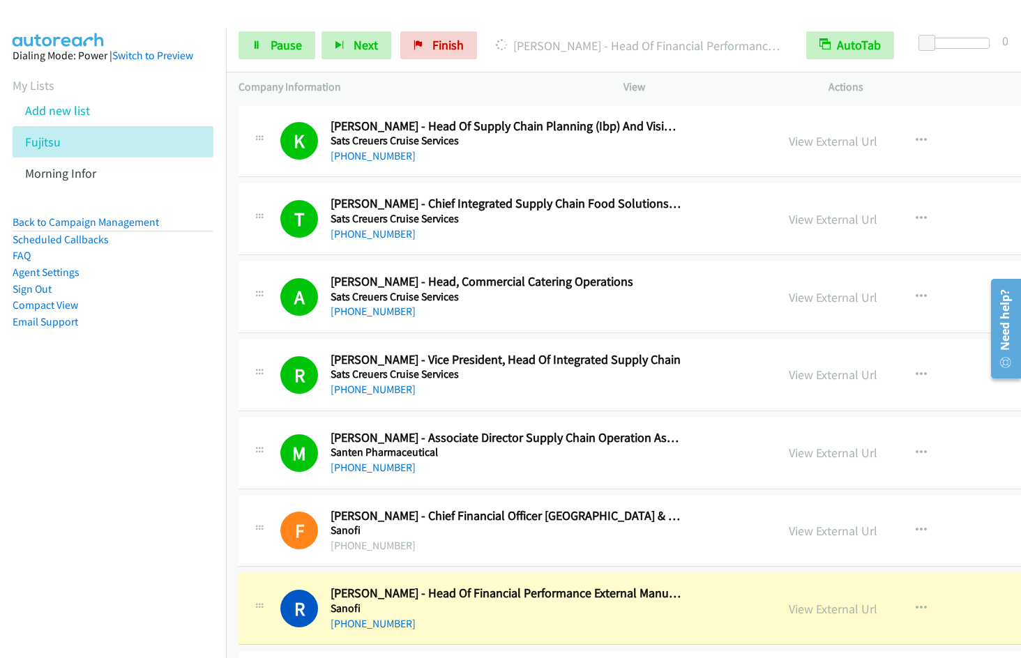
scroll to position [6758, 0]
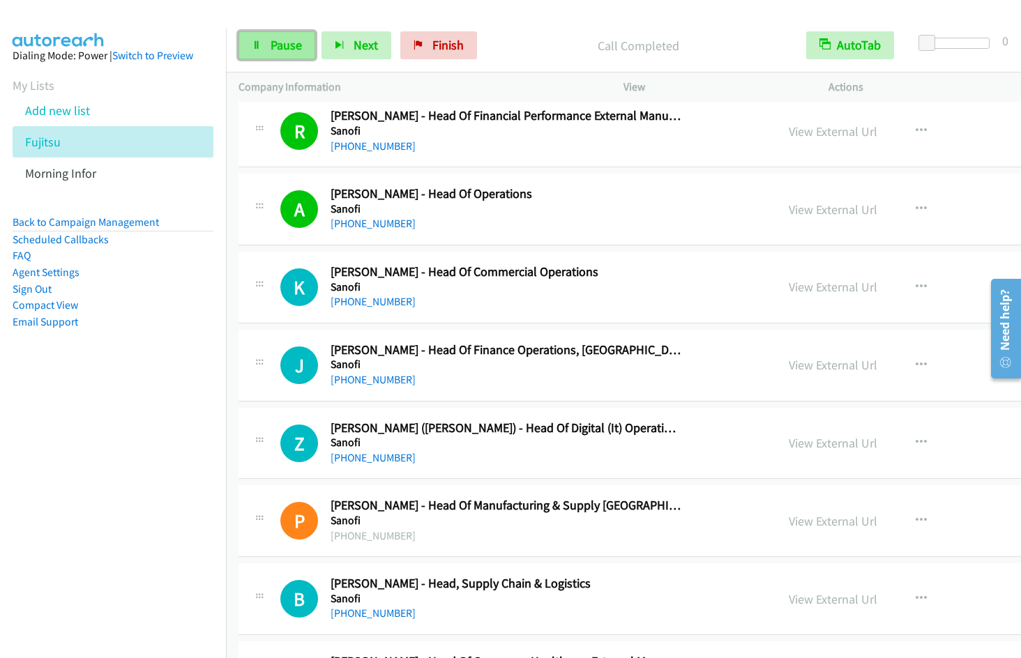
click at [271, 49] on span "Pause" at bounding box center [286, 45] width 31 height 16
click at [271, 50] on span "Start Calls" at bounding box center [298, 45] width 54 height 16
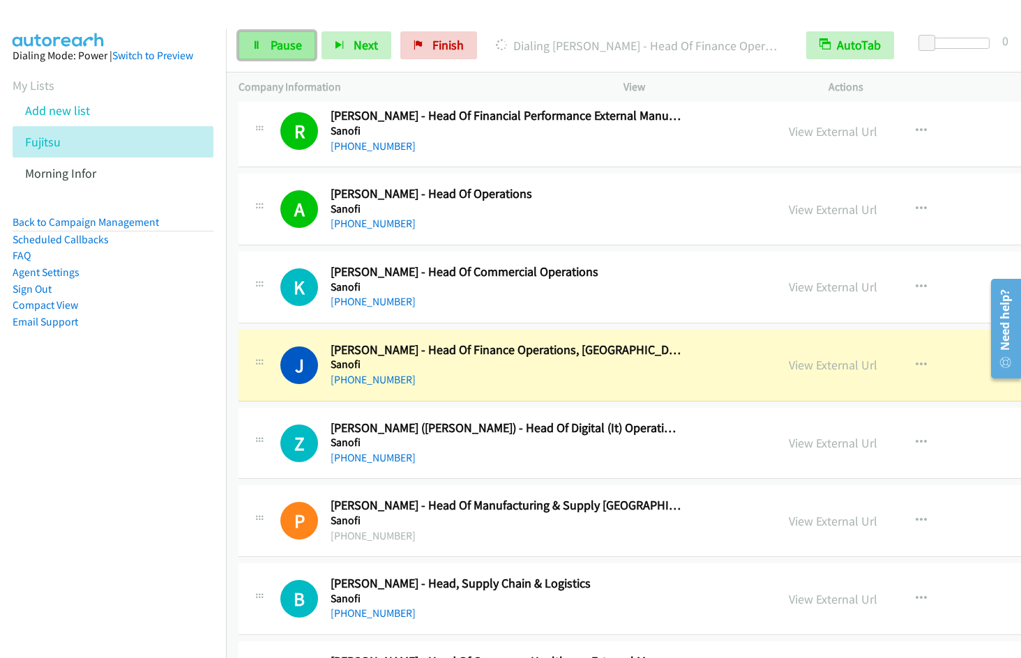
click at [282, 43] on span "Pause" at bounding box center [286, 45] width 31 height 16
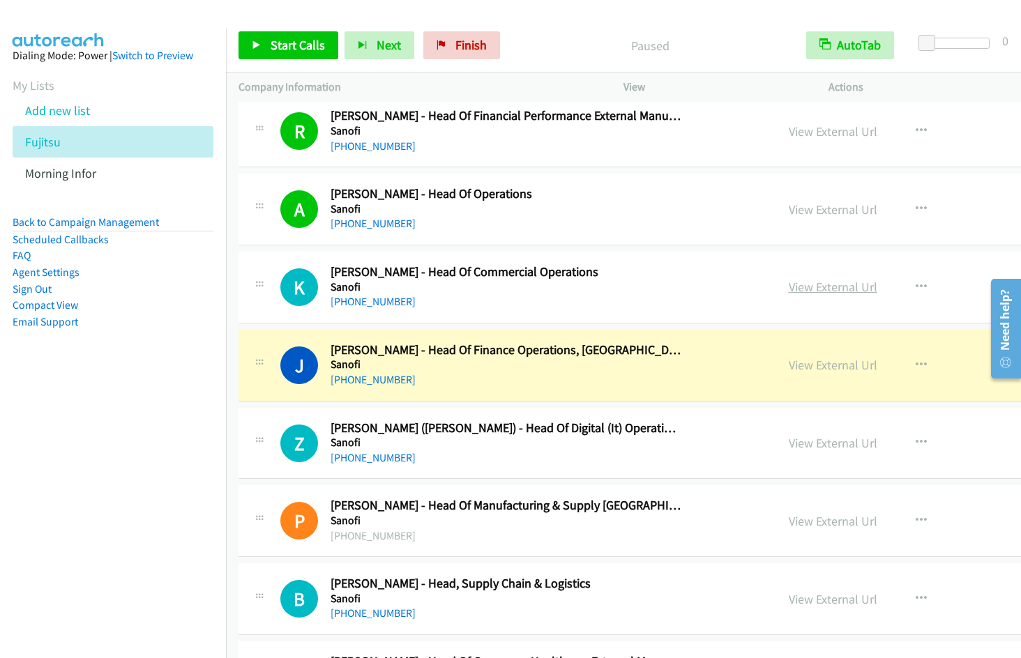
click at [789, 285] on link "View External Url" at bounding box center [833, 287] width 89 height 16
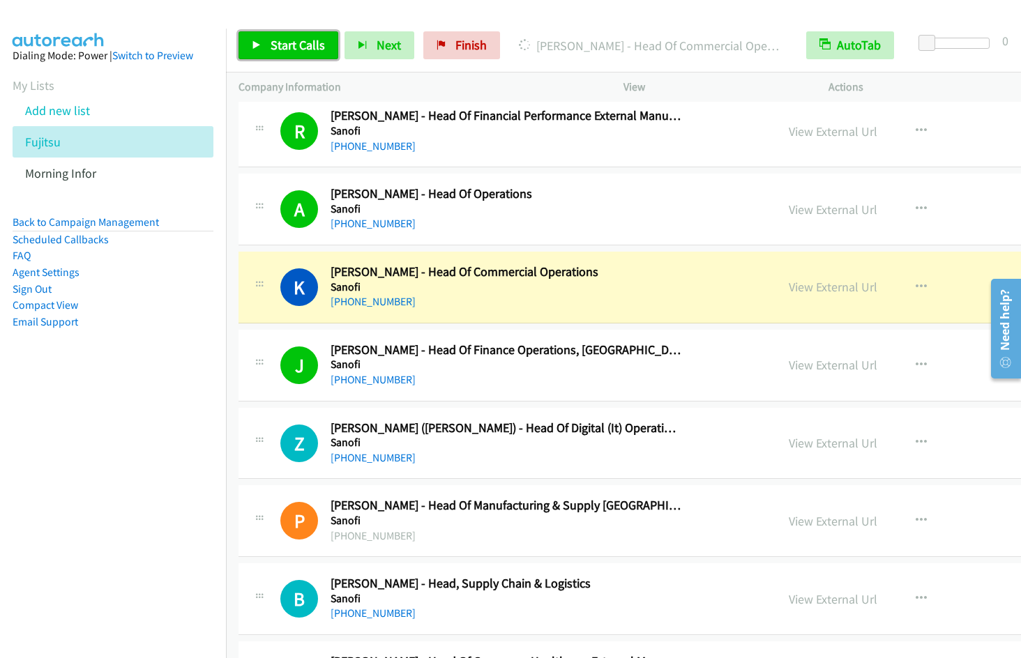
drag, startPoint x: 299, startPoint y: 45, endPoint x: 318, endPoint y: 38, distance: 20.1
click at [299, 45] on span "Start Calls" at bounding box center [298, 45] width 54 height 16
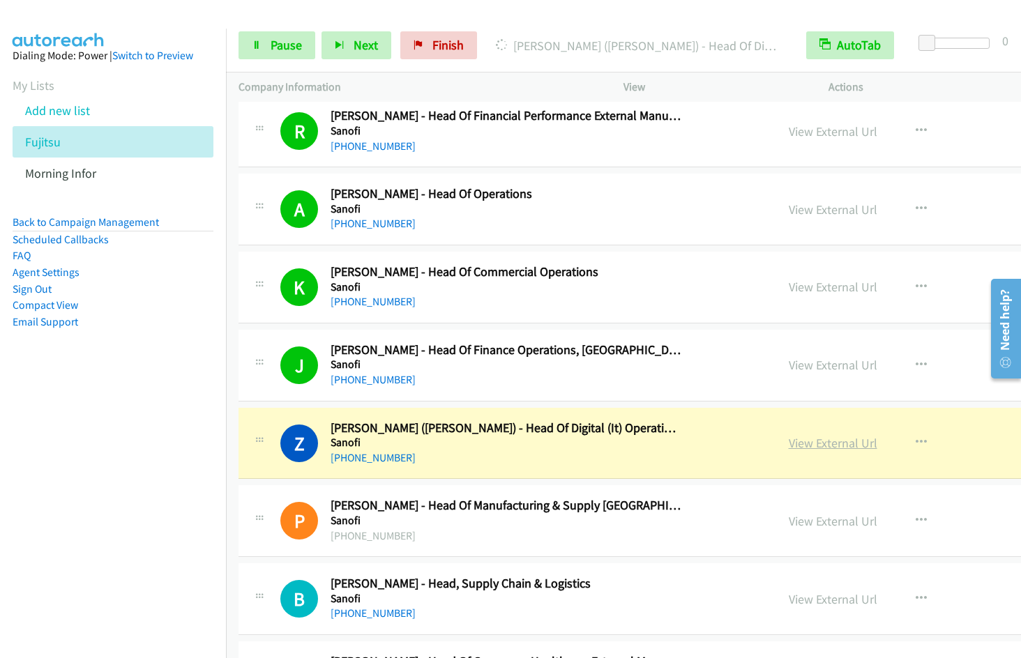
click at [789, 443] on link "View External Url" at bounding box center [833, 443] width 89 height 16
click at [280, 46] on span "Pause" at bounding box center [286, 45] width 31 height 16
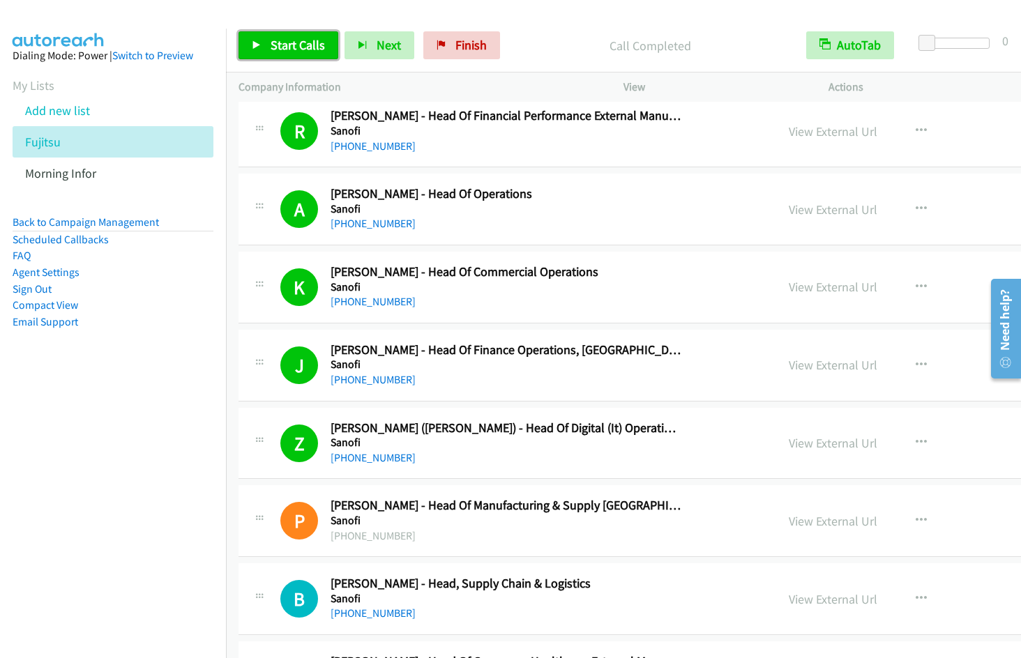
click at [249, 46] on link "Start Calls" at bounding box center [288, 45] width 100 height 28
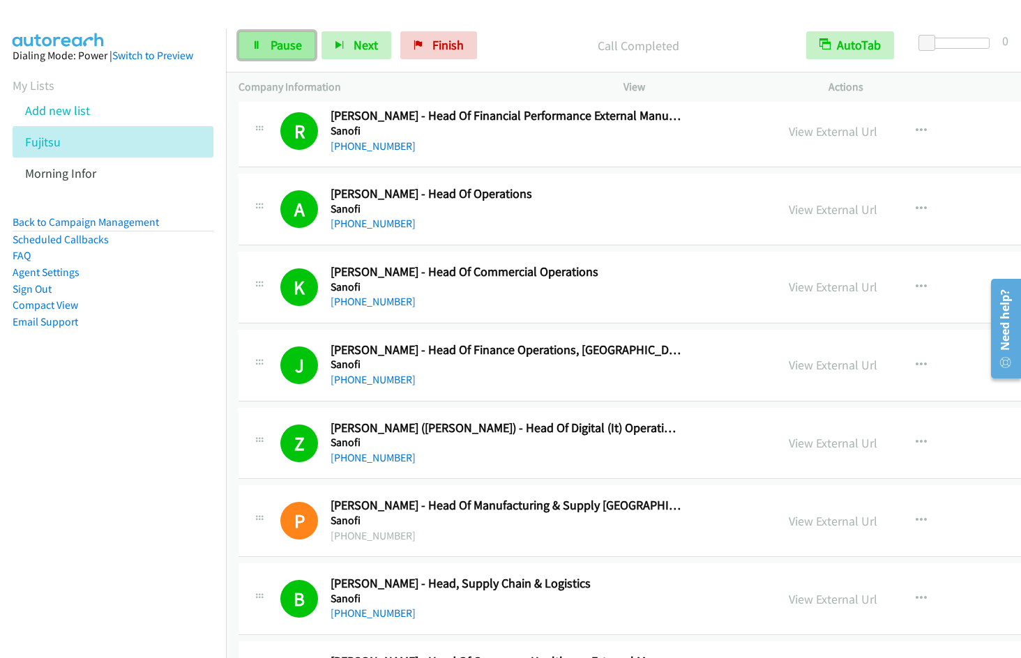
drag, startPoint x: 270, startPoint y: 49, endPoint x: 279, endPoint y: 52, distance: 9.7
click at [271, 49] on span "Pause" at bounding box center [286, 45] width 31 height 16
